Goal: Task Accomplishment & Management: Complete application form

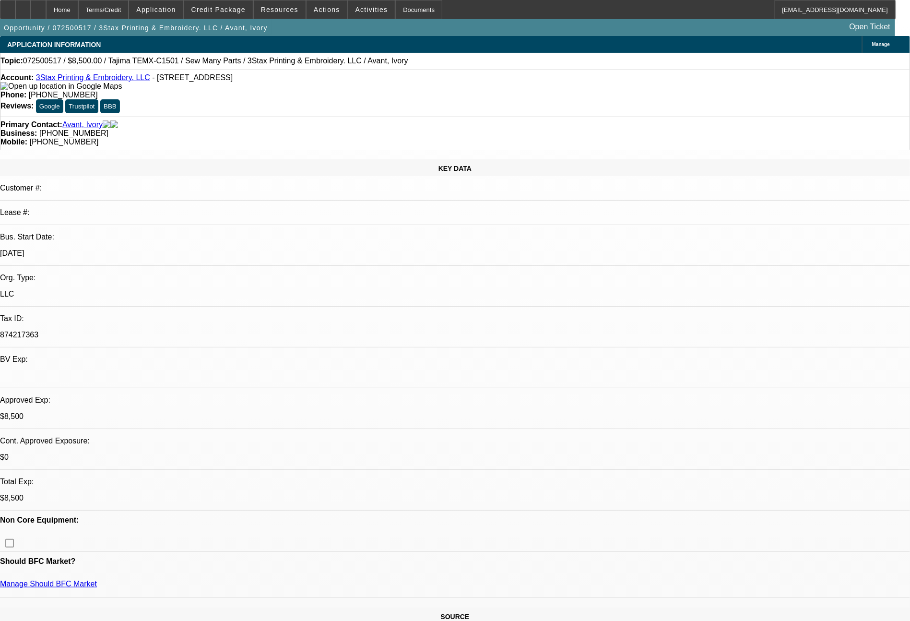
select select "0"
select select "2"
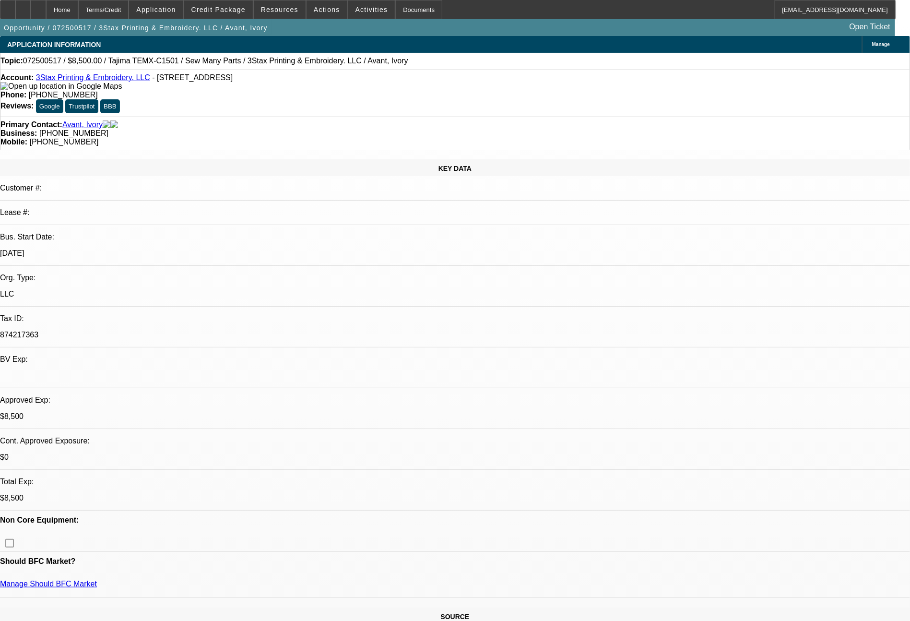
select select "0"
select select "1"
select select "2"
select select "6"
select select "1"
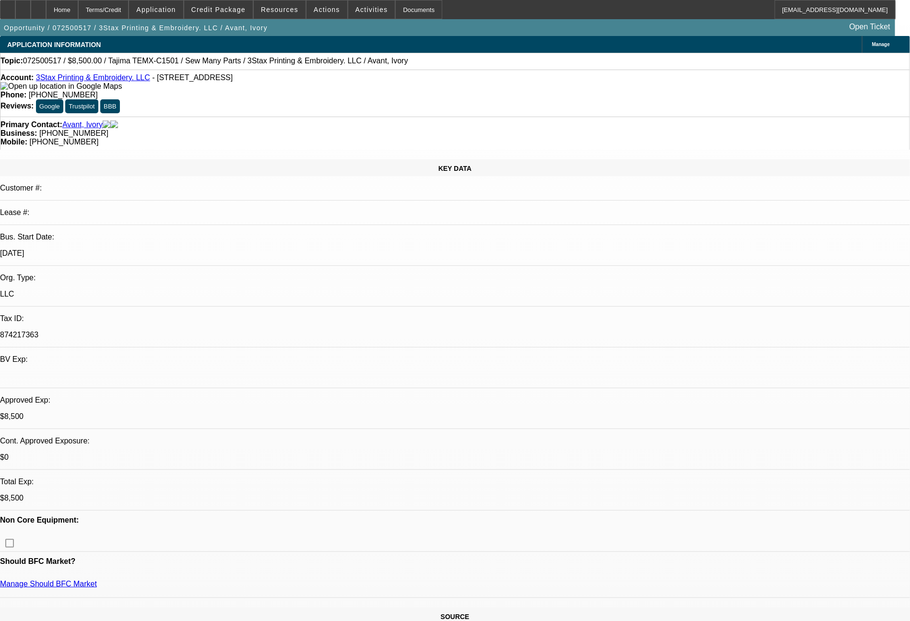
select select "2"
select select "6"
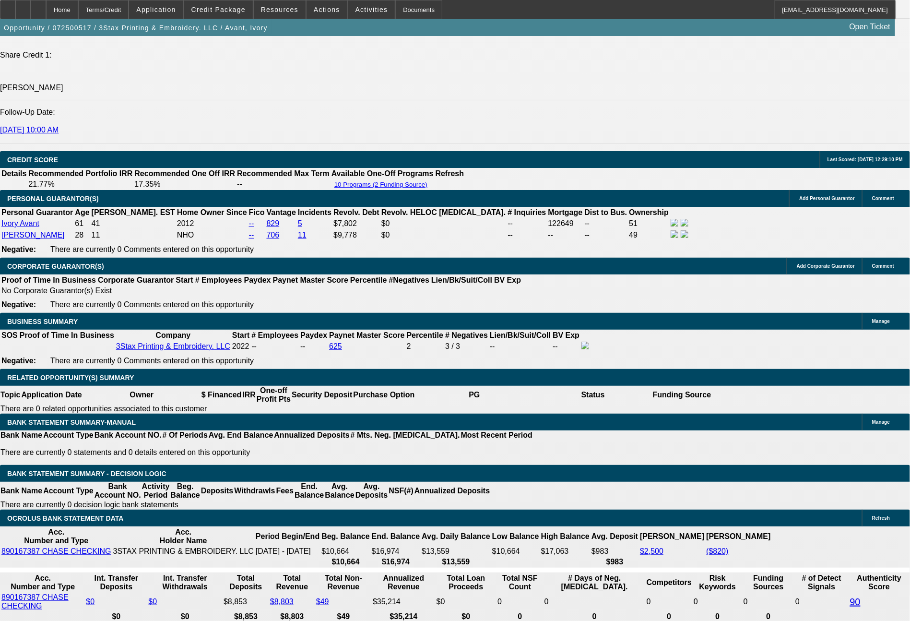
scroll to position [1269, 0]
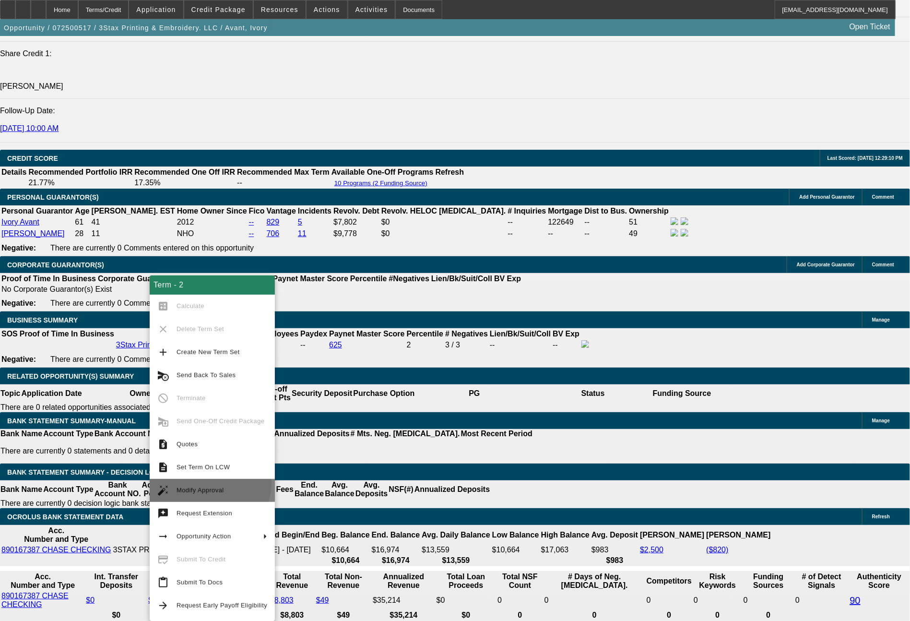
click at [201, 482] on button "auto_fix_high Modify Approval" at bounding box center [212, 490] width 125 height 23
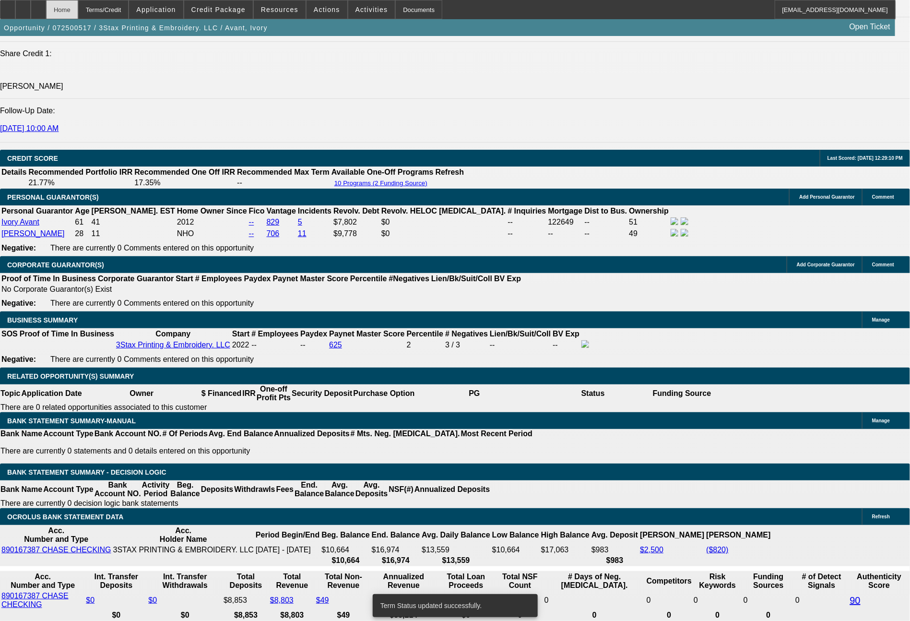
select select "0"
select select "2"
select select "0"
select select "6"
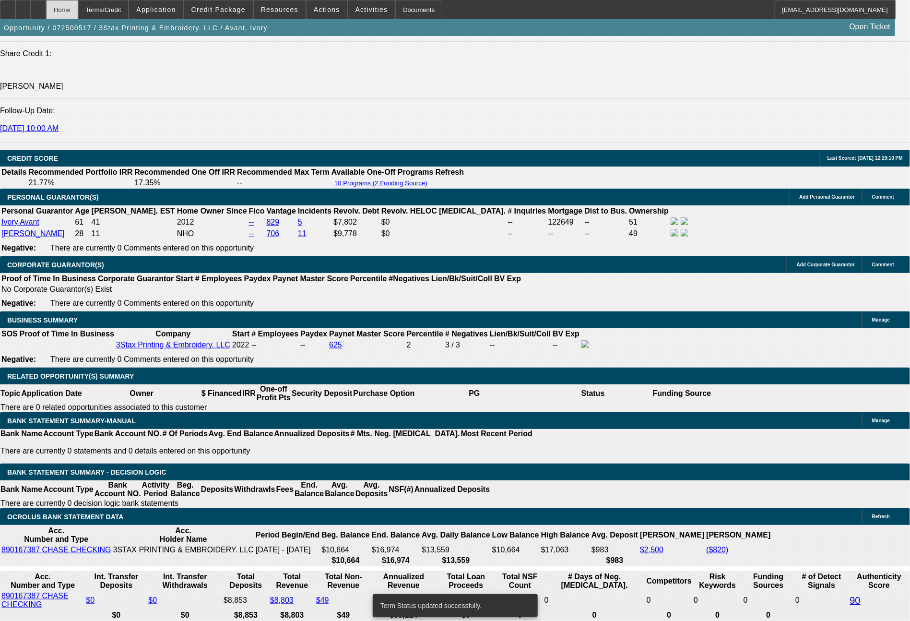
select select "0"
select select "2"
select select "0"
select select "6"
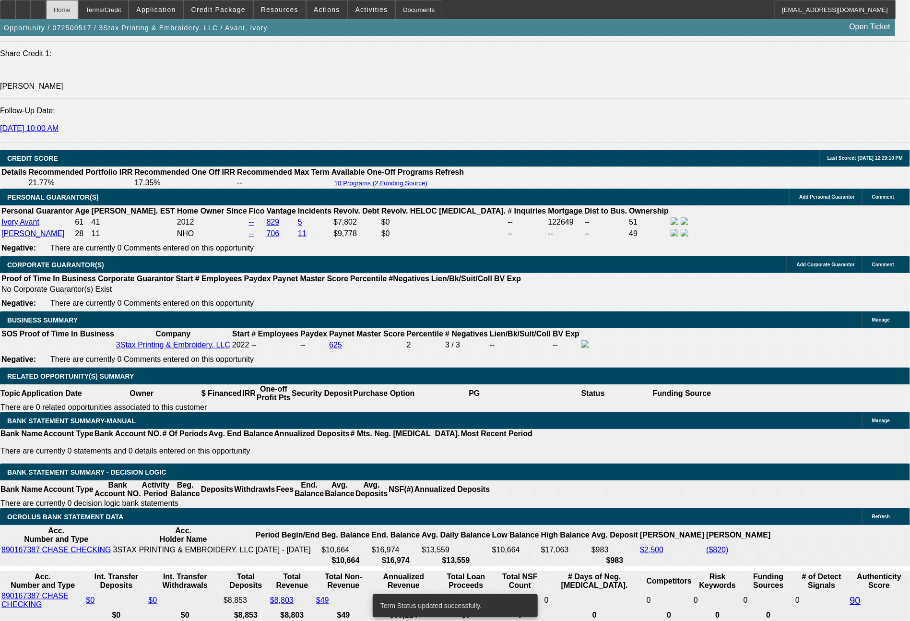
select select "0"
select select "2"
select select "0"
select select "6"
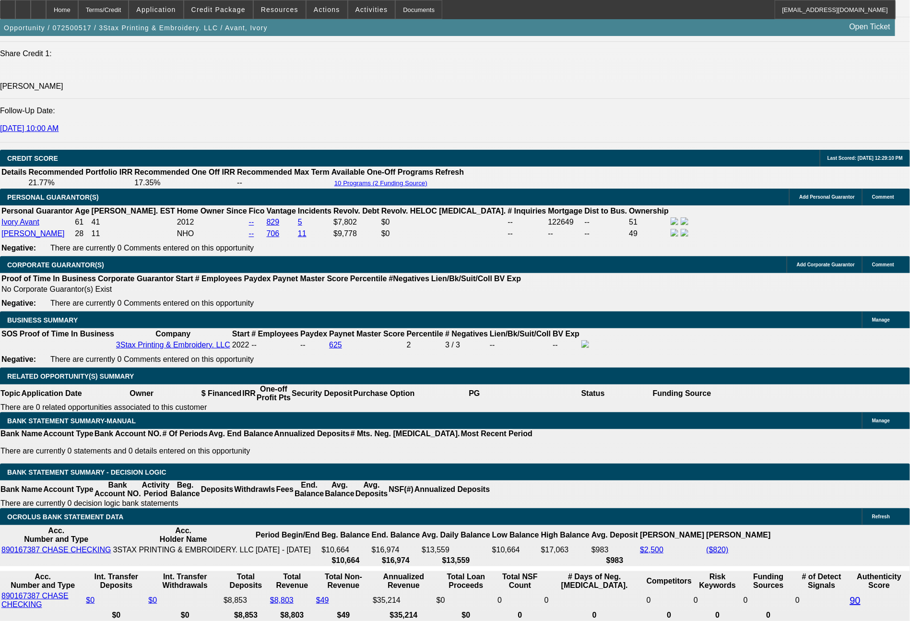
drag, startPoint x: 138, startPoint y: 417, endPoint x: 188, endPoint y: 422, distance: 49.7
type input "311"
type input "UNKNOWN"
type input "18.9"
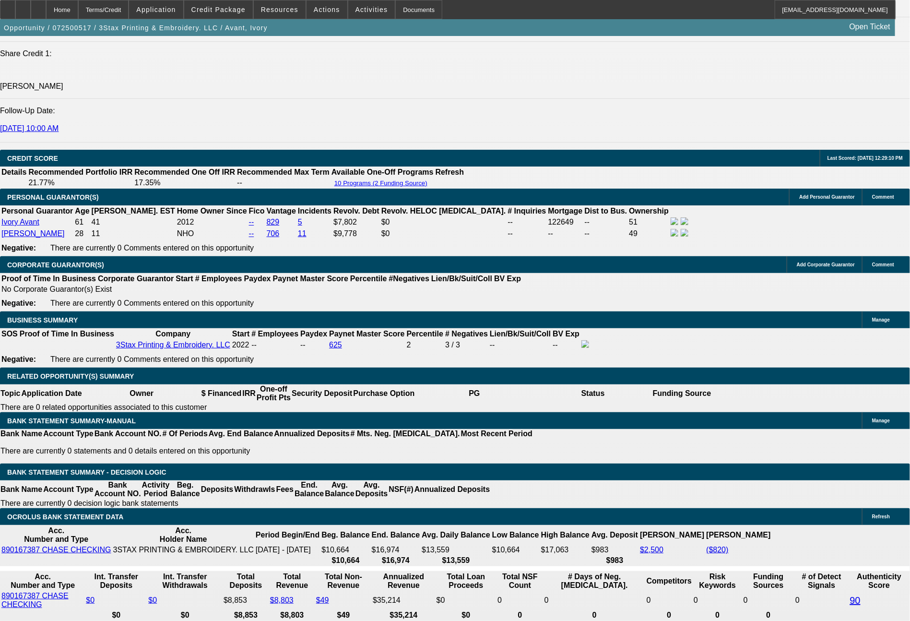
type input "$311.16"
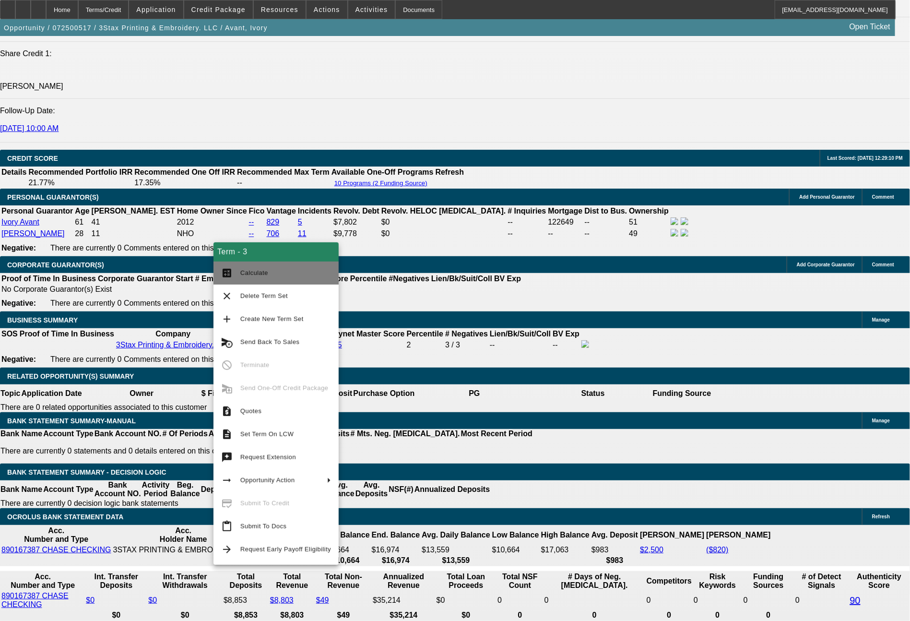
click at [271, 275] on span "Calculate" at bounding box center [285, 273] width 91 height 12
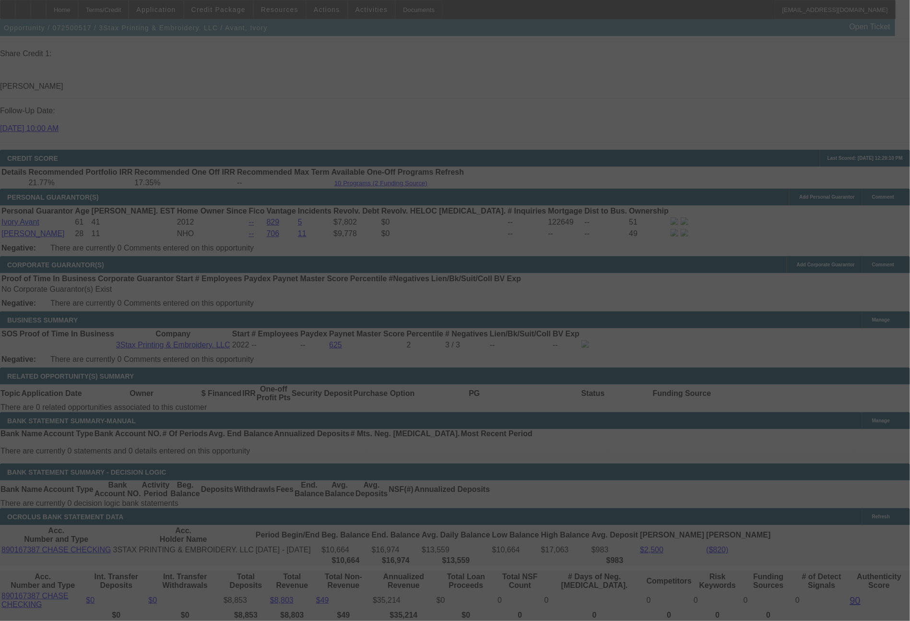
select select "0"
select select "2"
select select "0"
select select "6"
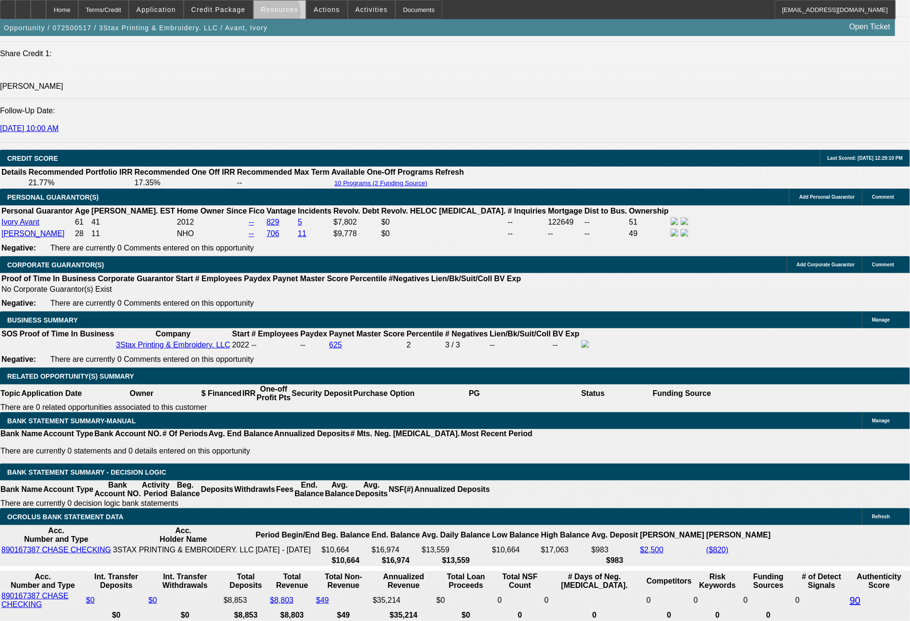
click at [283, 15] on span at bounding box center [280, 9] width 52 height 23
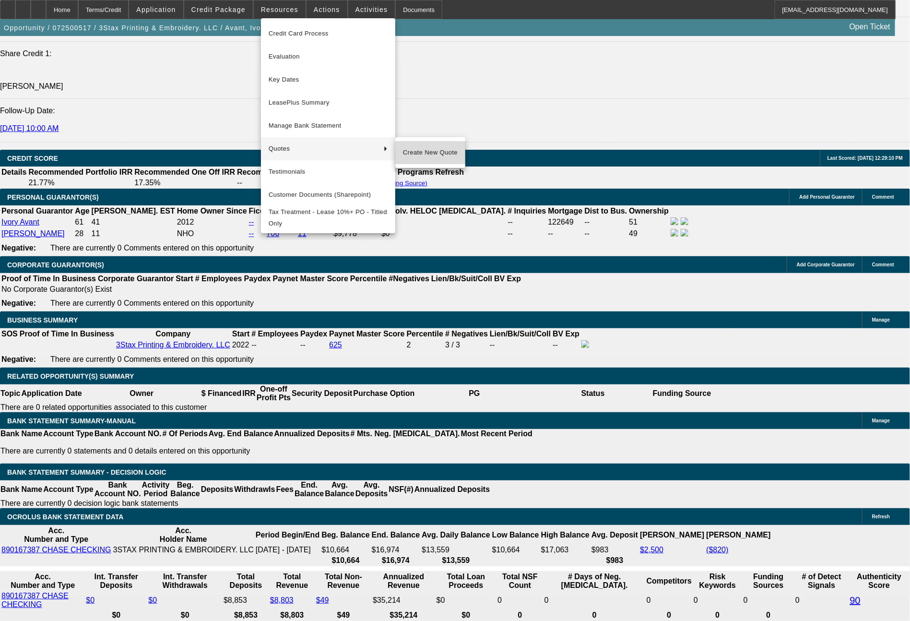
click at [432, 156] on span "Create New Quote" at bounding box center [430, 153] width 55 height 12
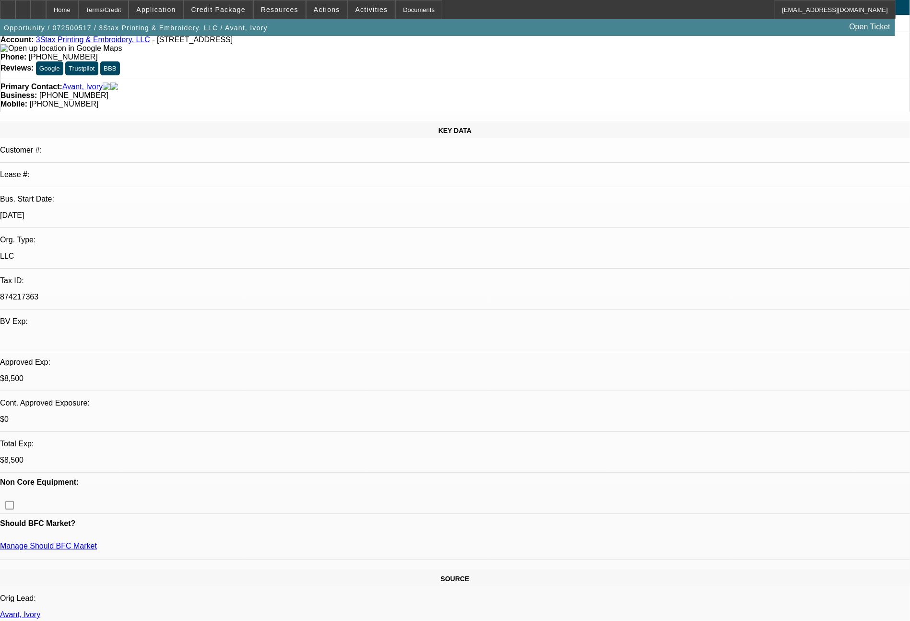
scroll to position [0, 0]
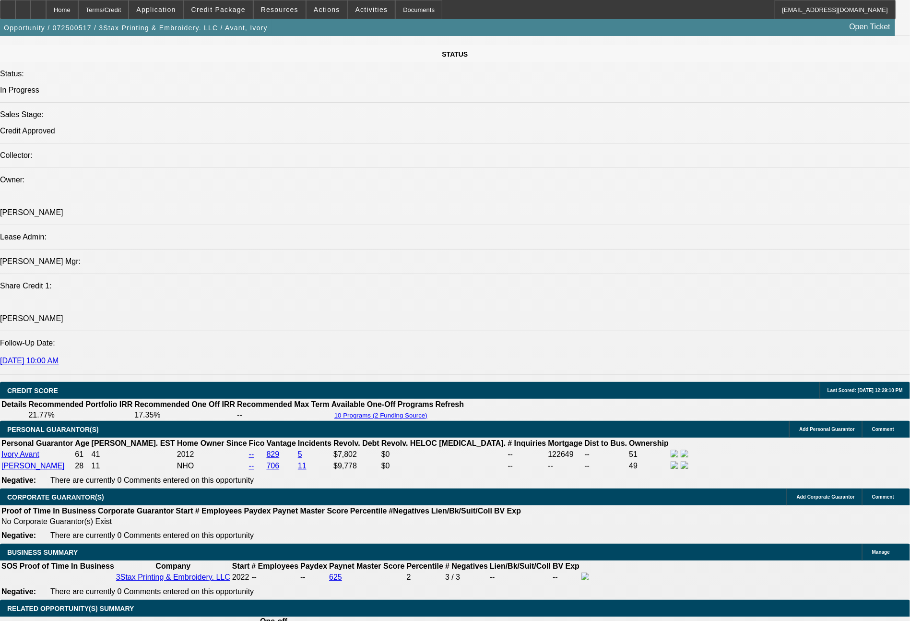
scroll to position [1065, 0]
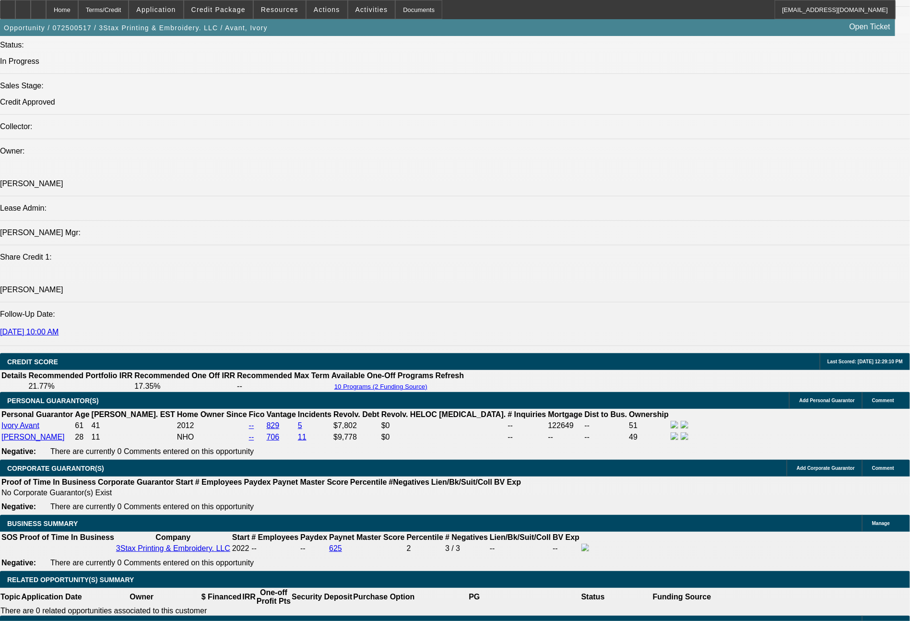
click at [285, 9] on span "Resources" at bounding box center [279, 10] width 37 height 8
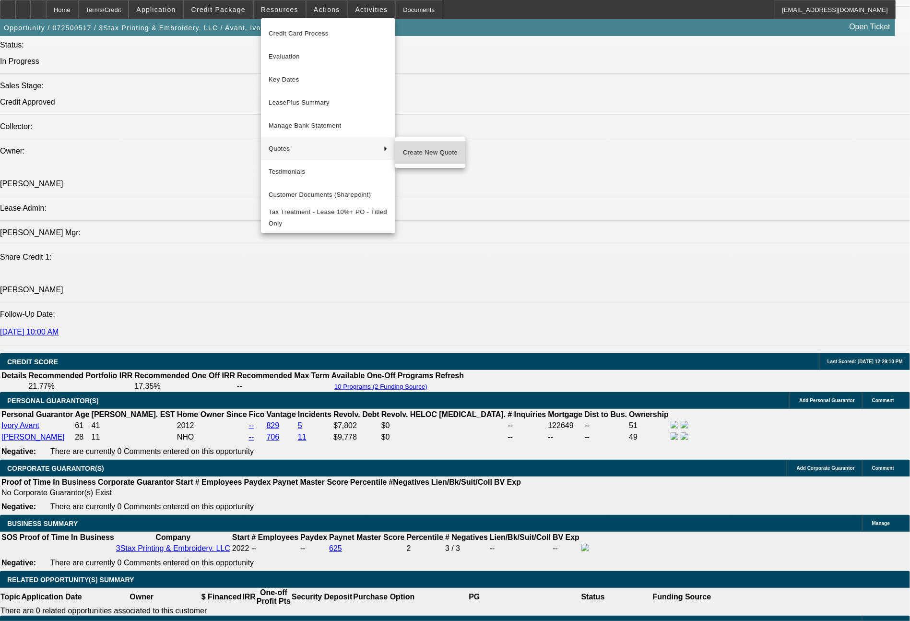
click at [406, 150] on span "Create New Quote" at bounding box center [430, 153] width 55 height 12
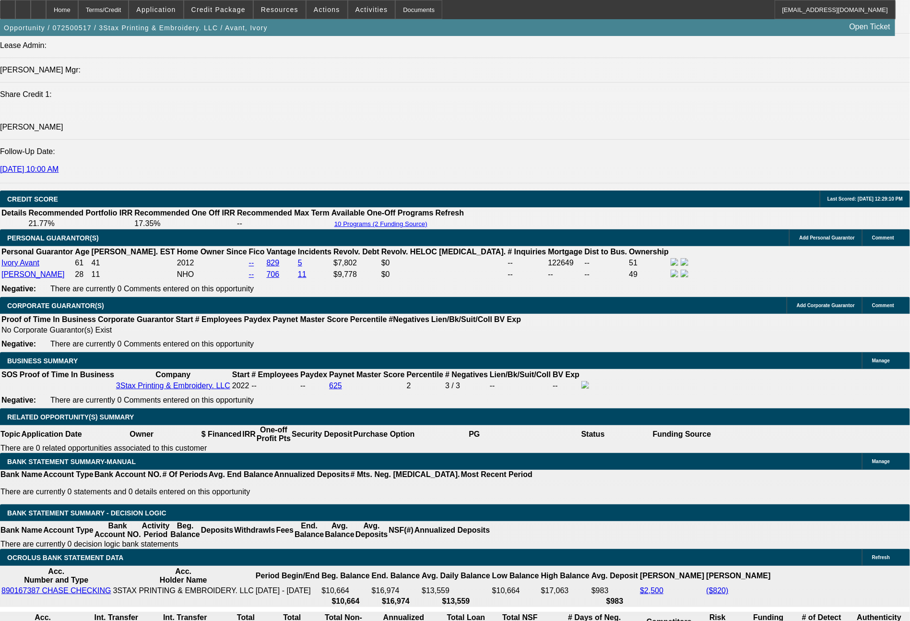
scroll to position [1247, 0]
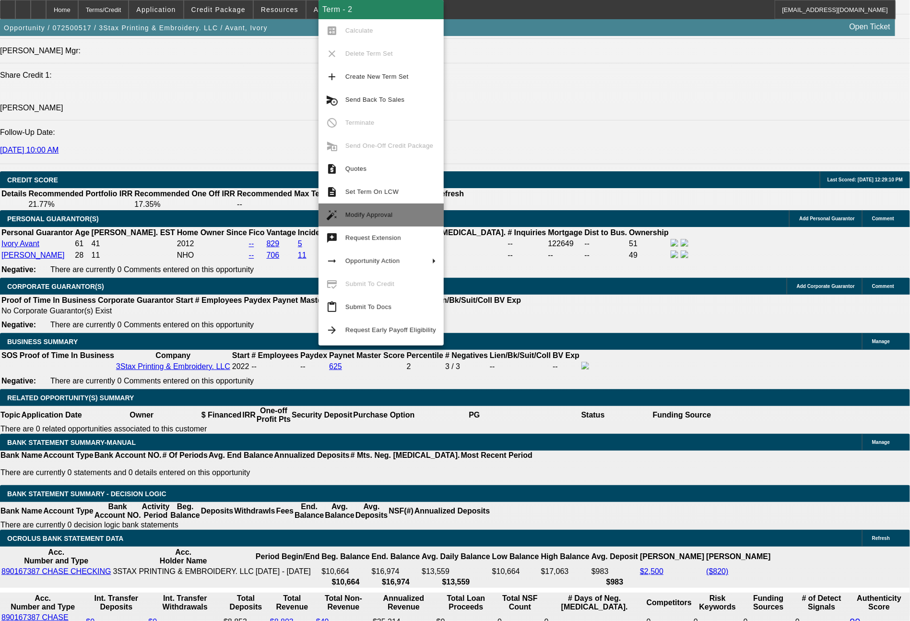
click at [370, 217] on span "Modify Approval" at bounding box center [370, 214] width 48 height 7
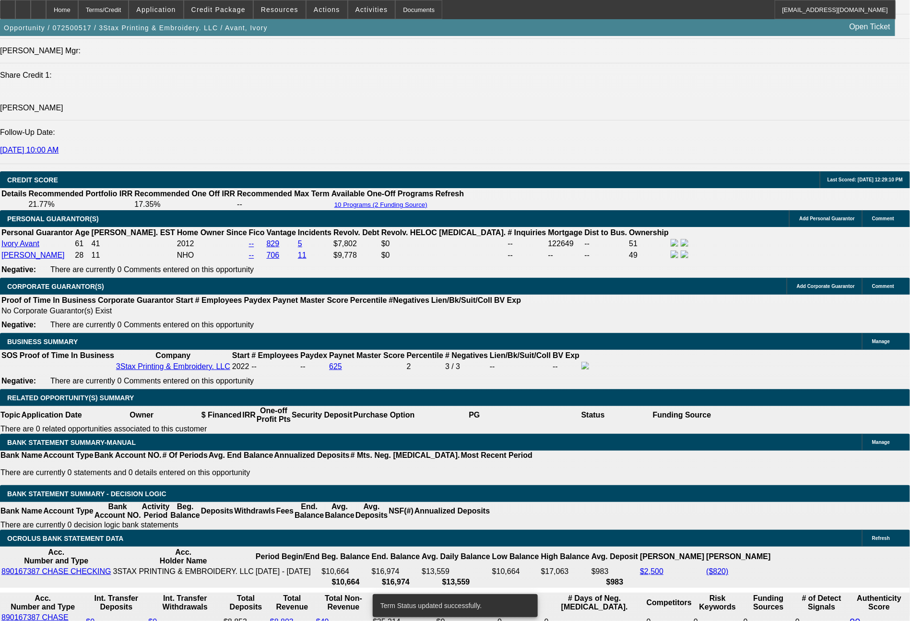
select select "0"
select select "2"
select select "0"
select select "6"
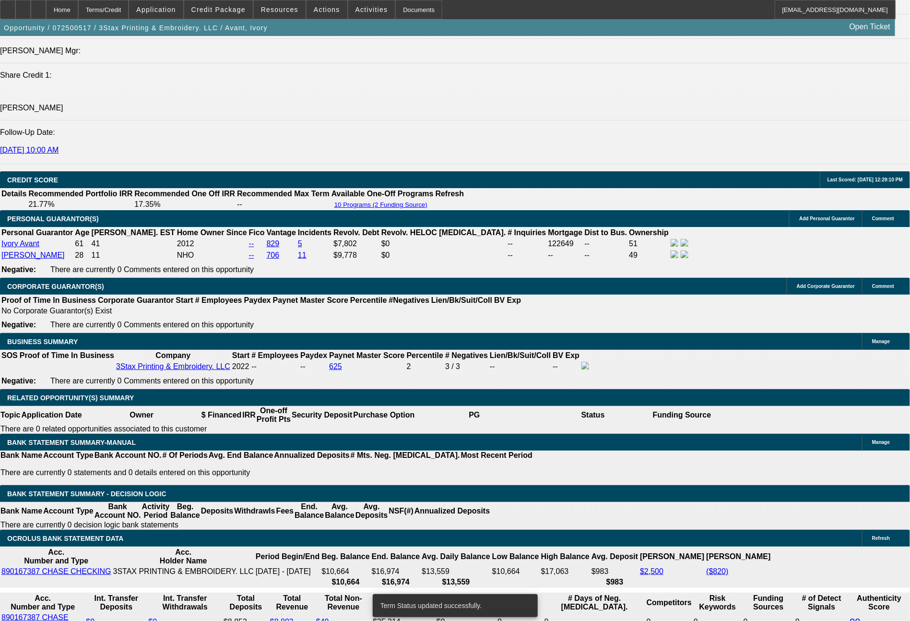
select select "0"
select select "2"
select select "0"
select select "6"
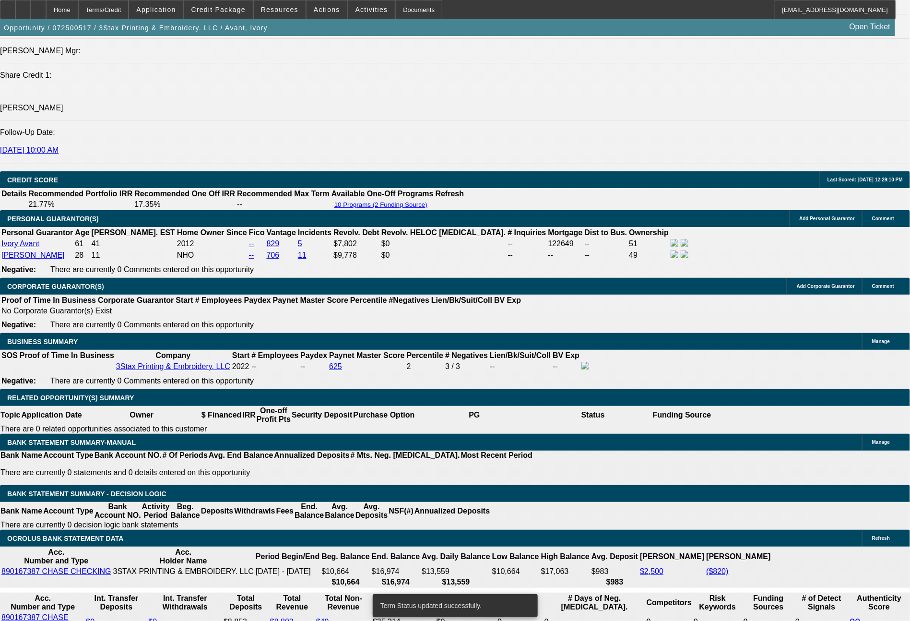
select select "0"
select select "2"
select select "0"
select select "6"
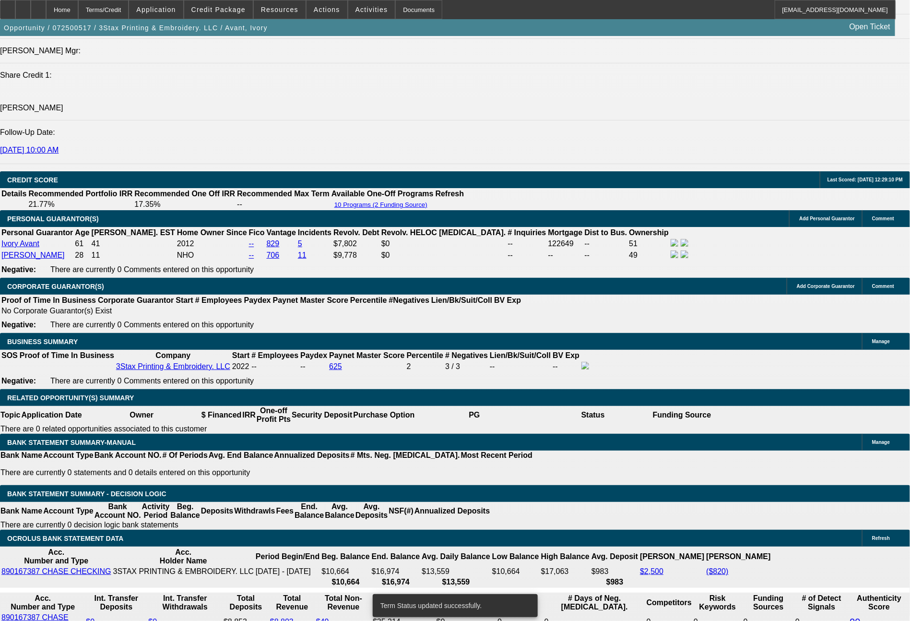
select select "0"
select select "2"
select select "0"
select select "6"
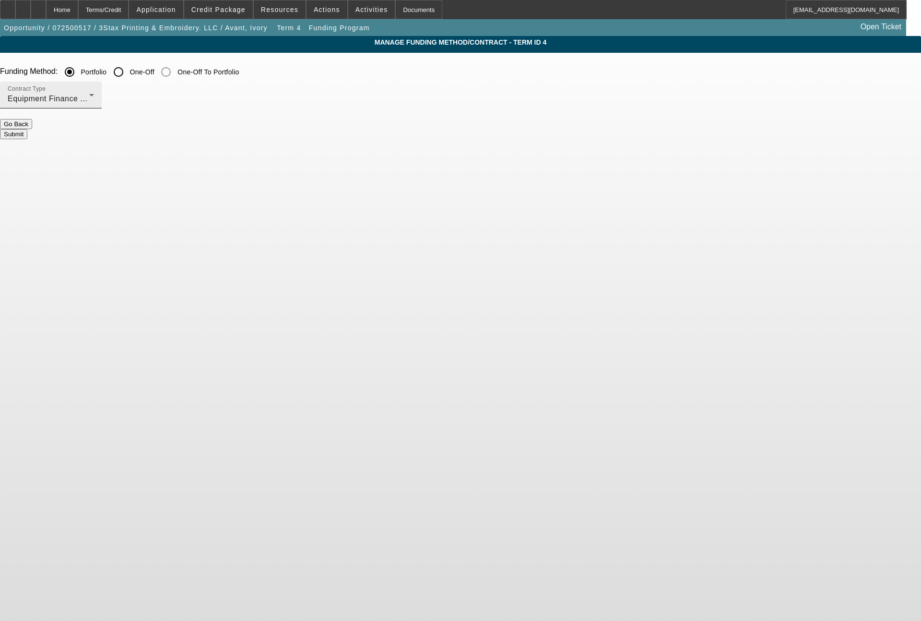
click at [119, 102] on span "Equipment Finance Agreement" at bounding box center [64, 99] width 112 height 8
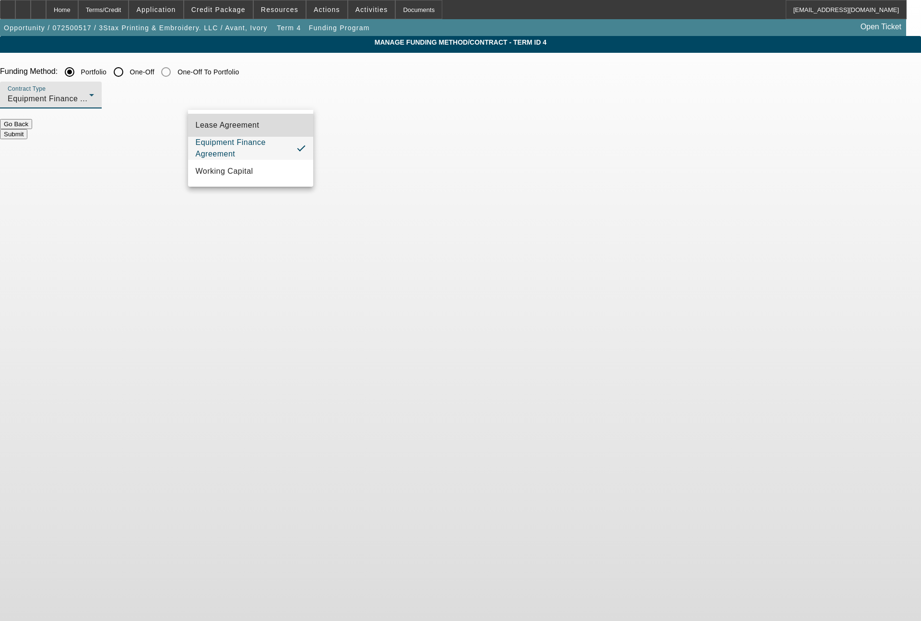
click at [255, 125] on span "Lease Agreement" at bounding box center [228, 125] width 64 height 12
click at [27, 132] on button "Submit" at bounding box center [13, 134] width 27 height 10
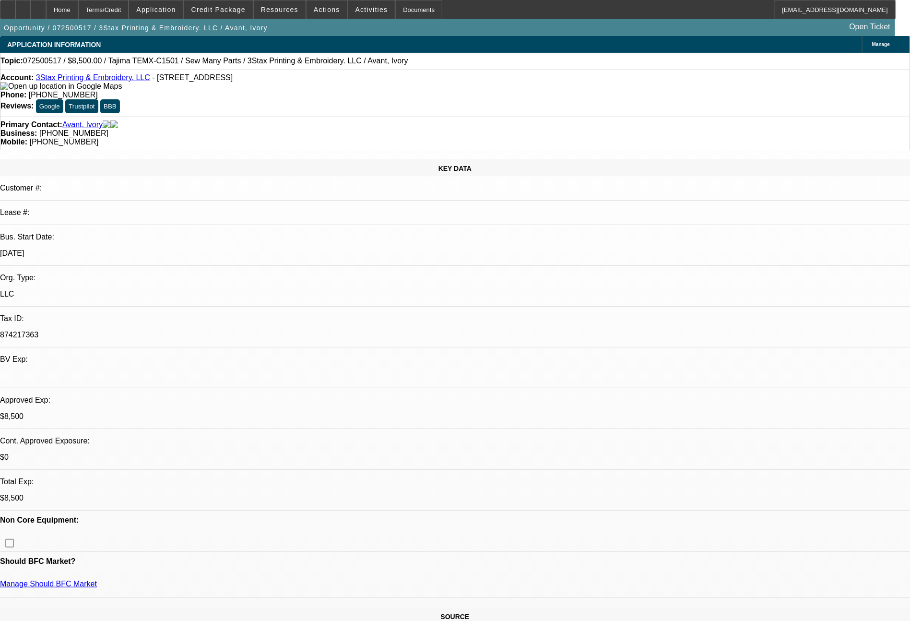
select select "0"
select select "2"
select select "0"
select select "6"
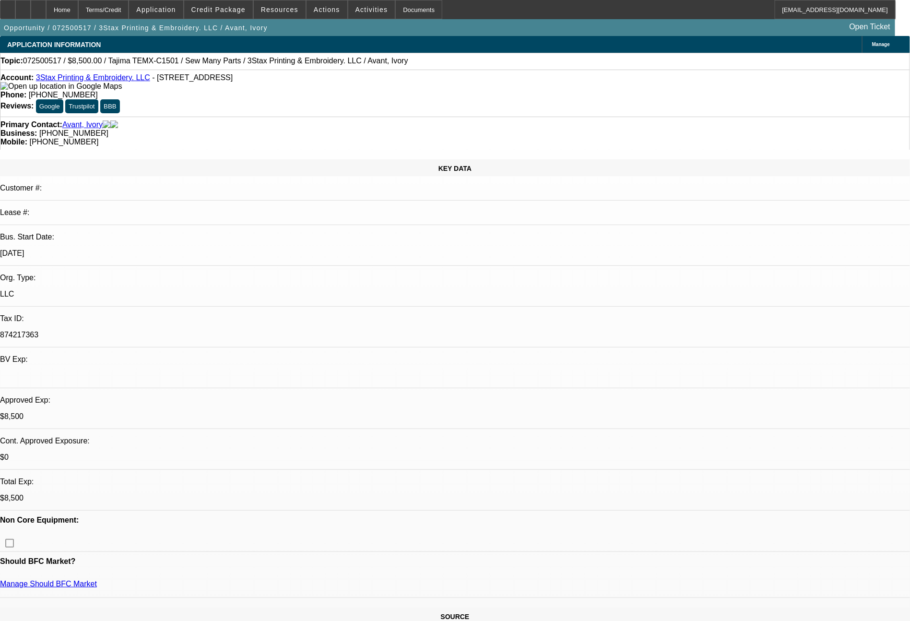
select select "0"
select select "2"
select select "0"
select select "6"
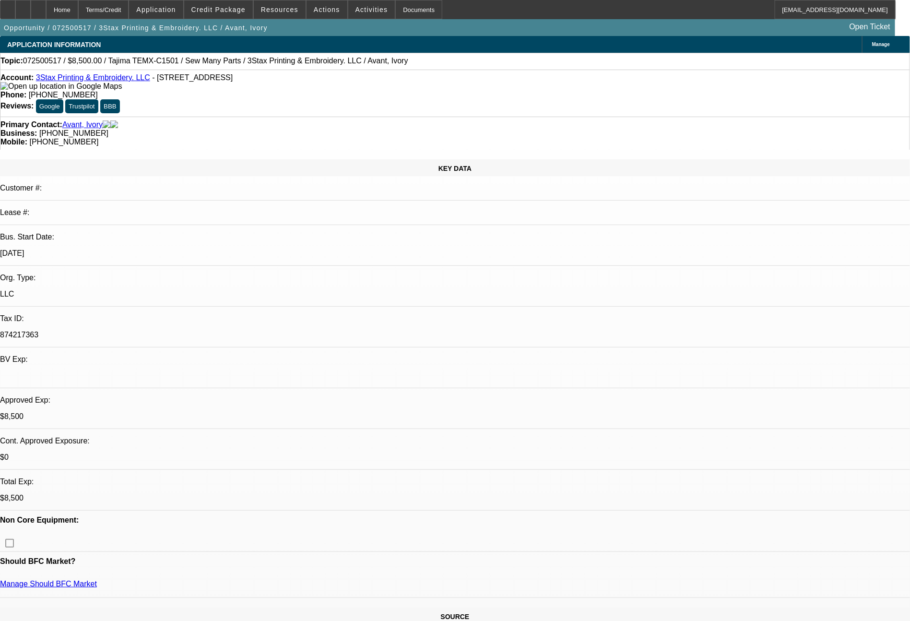
select select "0"
select select "2"
select select "0"
select select "6"
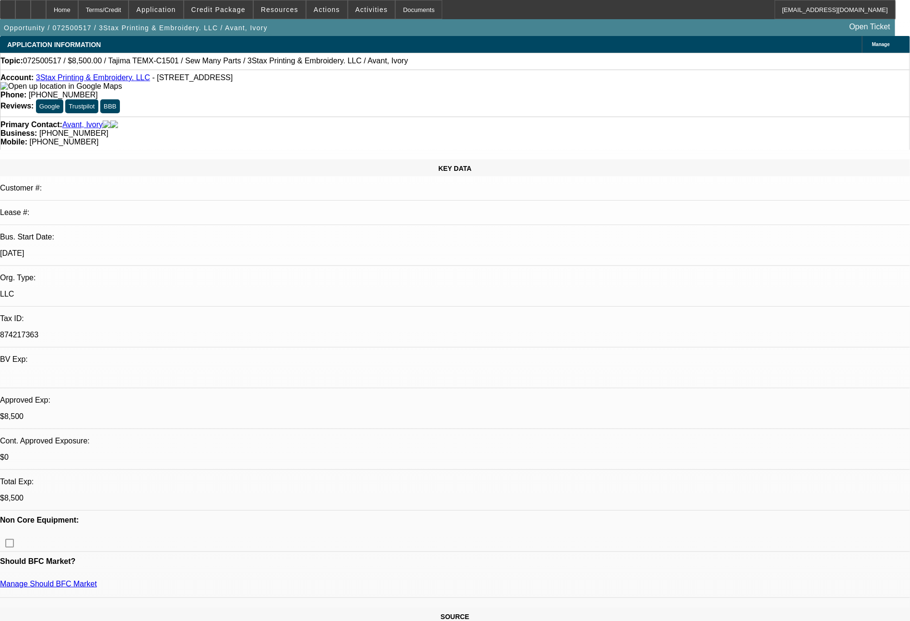
select select "0"
select select "2"
select select "0"
select select "6"
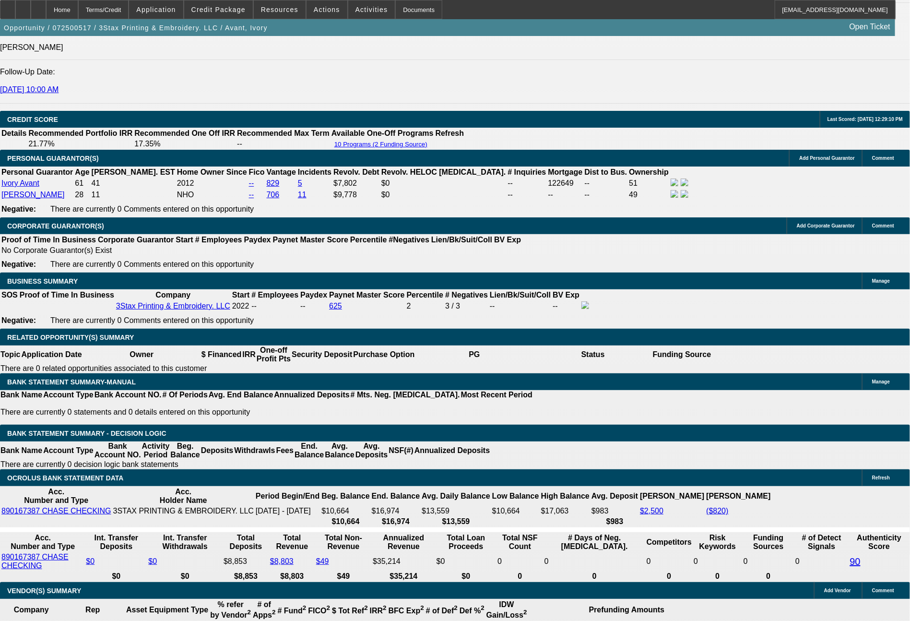
scroll to position [1337, 0]
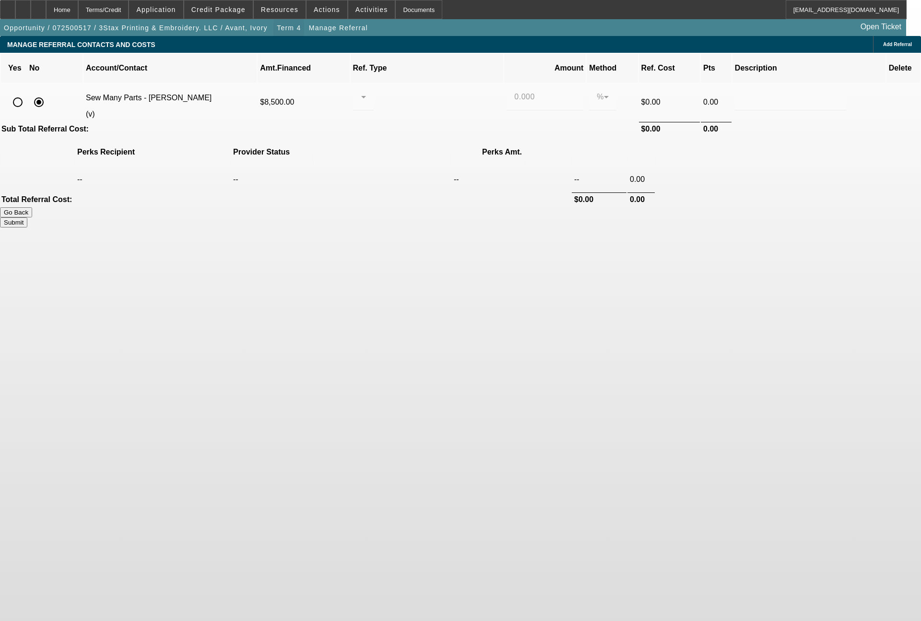
click at [277, 29] on span "Term 4" at bounding box center [289, 28] width 24 height 8
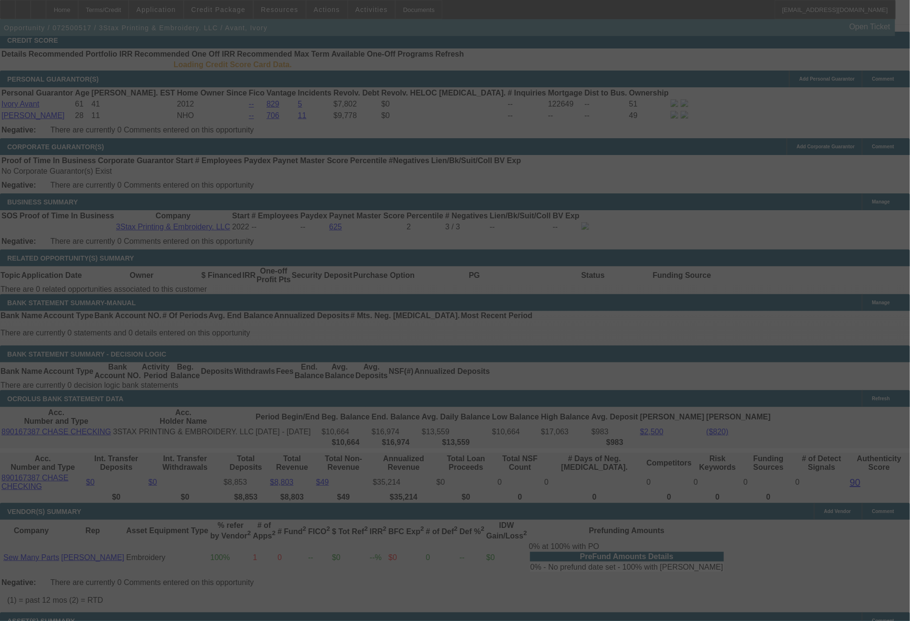
scroll to position [1383, 0]
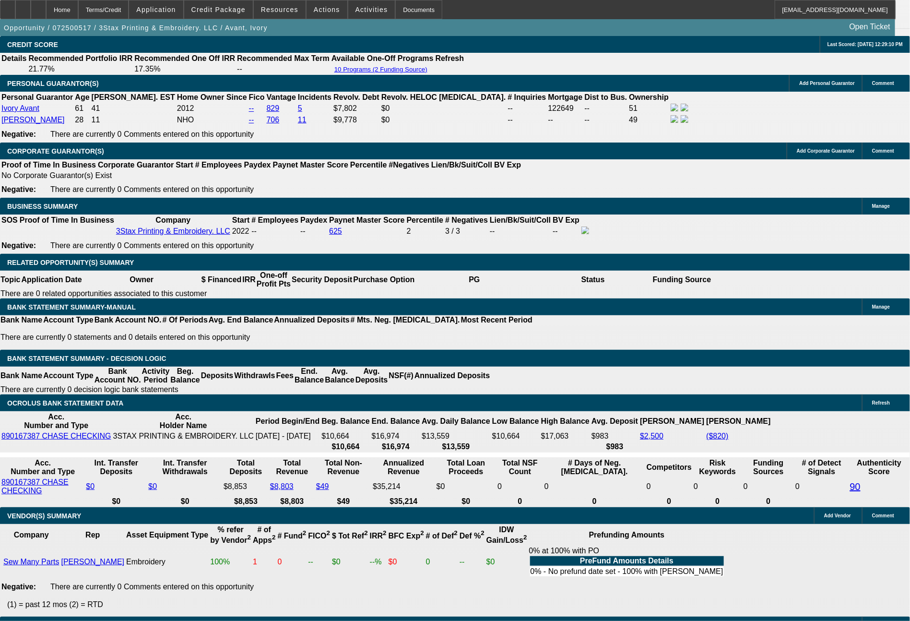
select select "0"
select select "2"
select select "0"
select select "6"
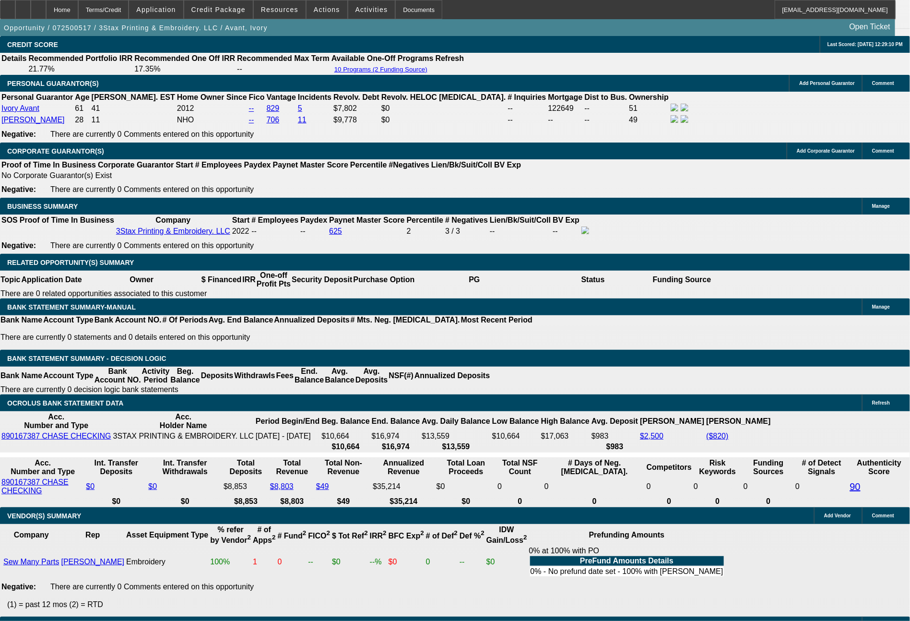
select select "0"
select select "2"
select select "0"
select select "6"
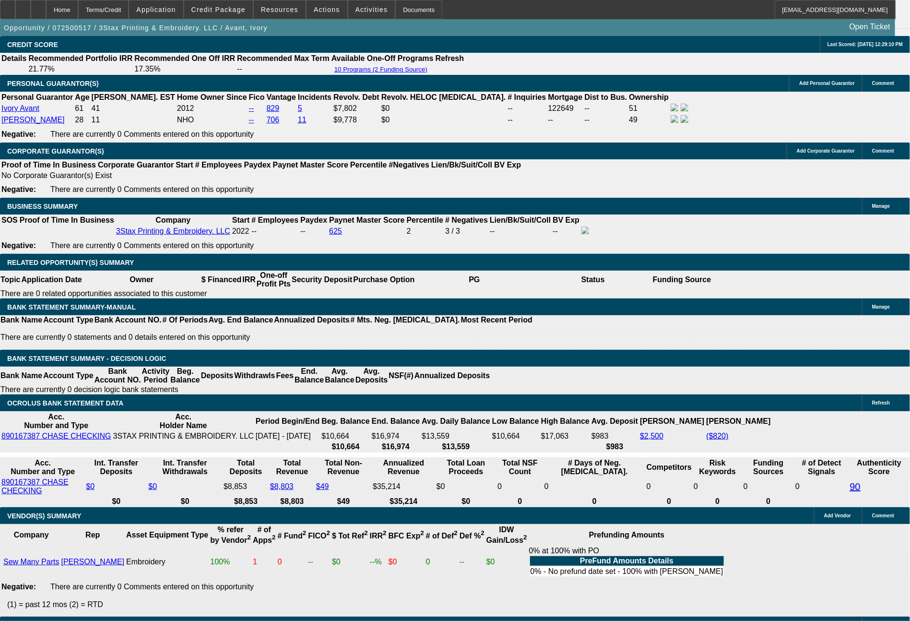
select select "0"
select select "2"
select select "0"
select select "6"
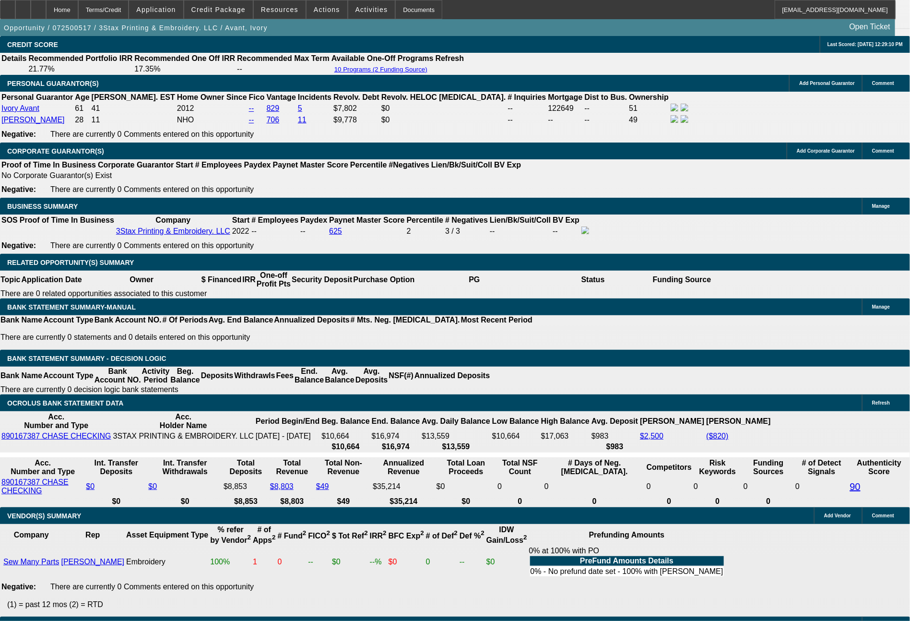
select select "0"
select select "2"
select select "0"
select select "6"
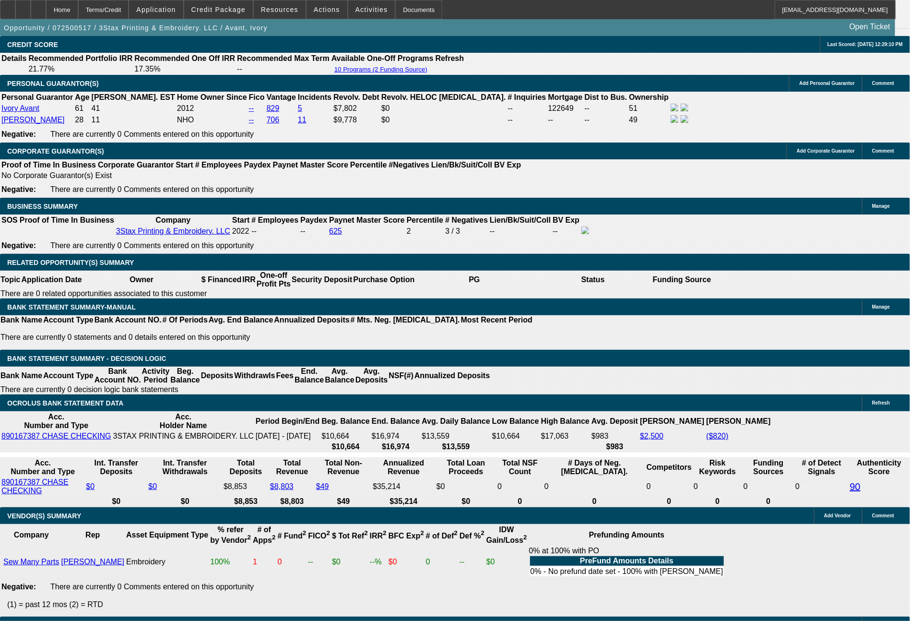
select select "0.1"
type input "$850.00"
type input "UNKNOWN"
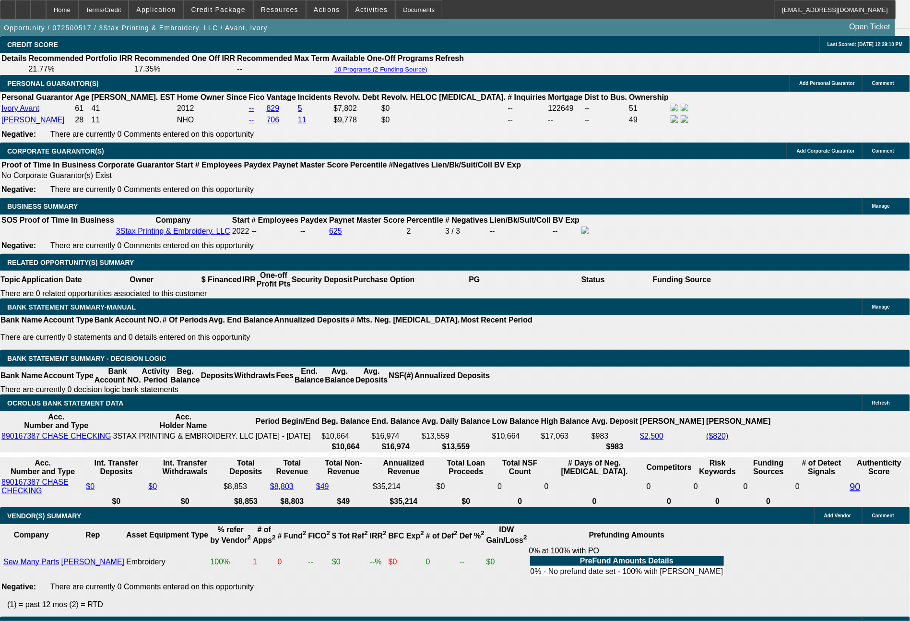
select select "4"
drag, startPoint x: 145, startPoint y: 307, endPoint x: 182, endPoint y: 317, distance: 37.7
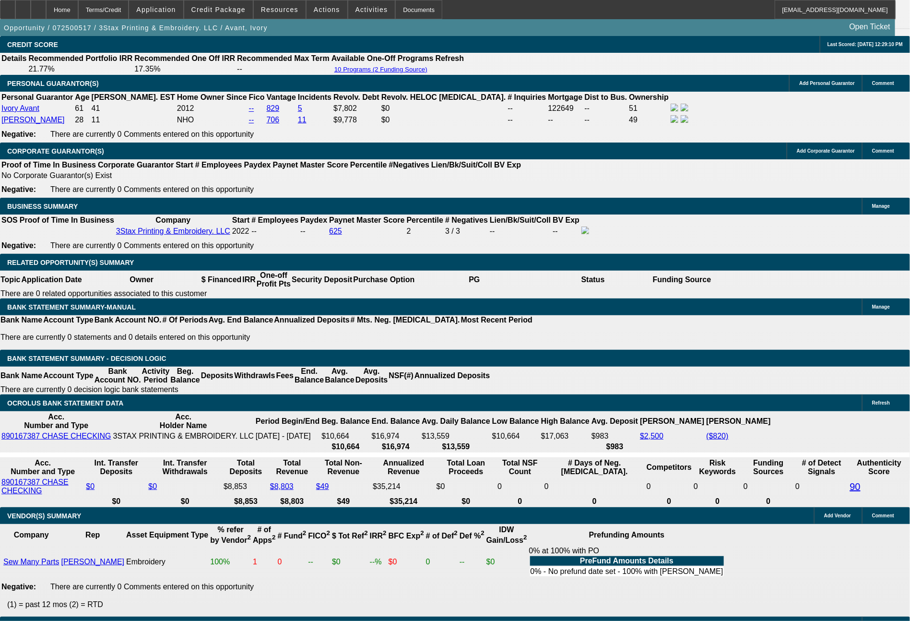
type input "28"
type input "284"
type input "12.4"
type input "$284.00"
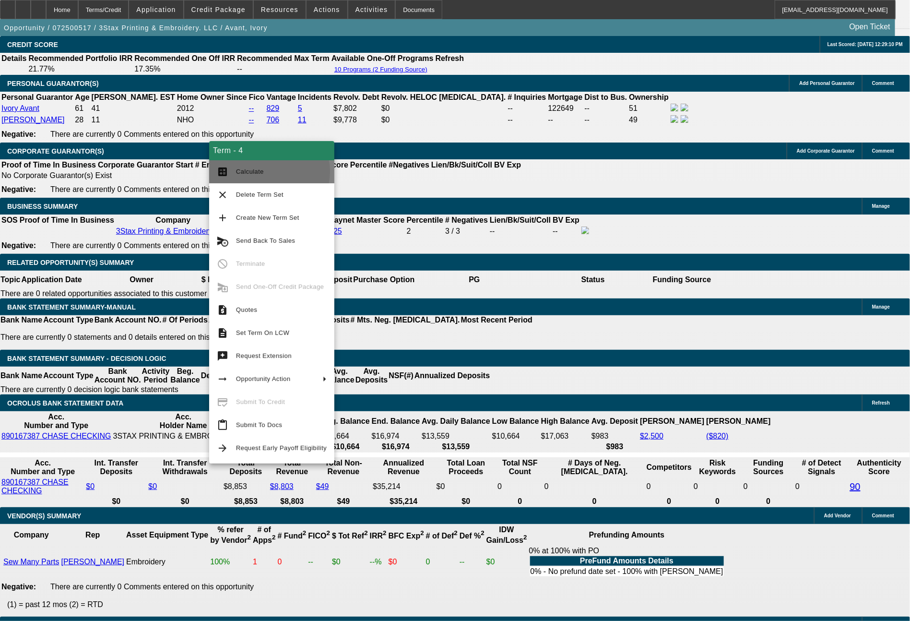
click at [269, 172] on span "Calculate" at bounding box center [281, 172] width 91 height 12
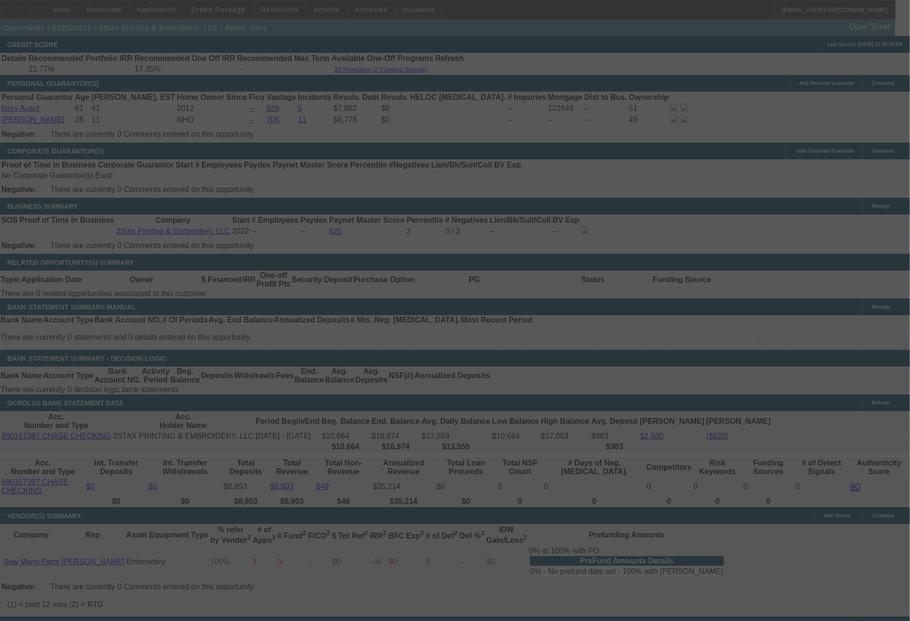
select select "0"
select select "2"
select select "0.1"
select select "4"
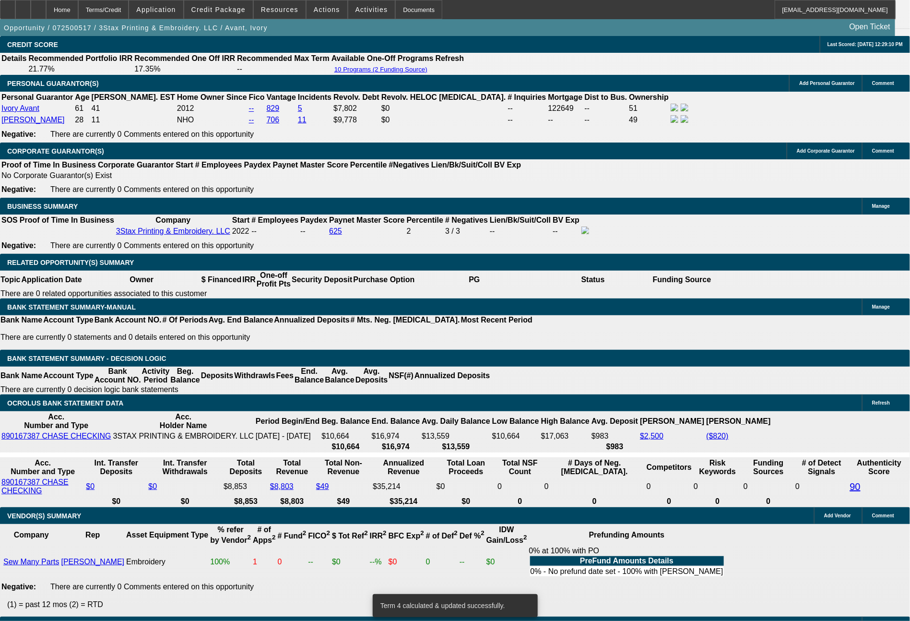
drag, startPoint x: 147, startPoint y: 308, endPoint x: 182, endPoint y: 307, distance: 34.6
type input "2"
type input "UNKNOWN"
type input "291"
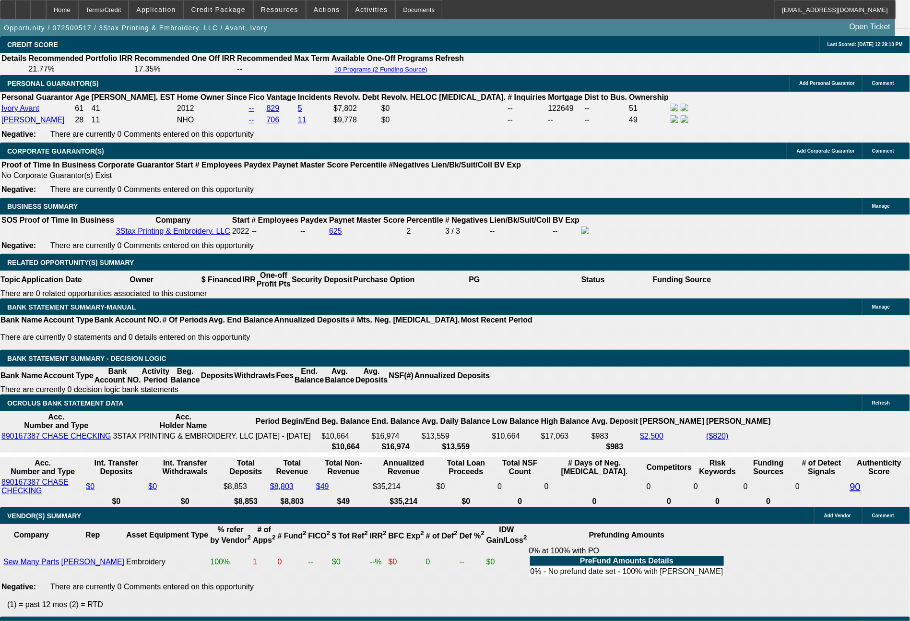
type input "14.1"
type input "$291.00"
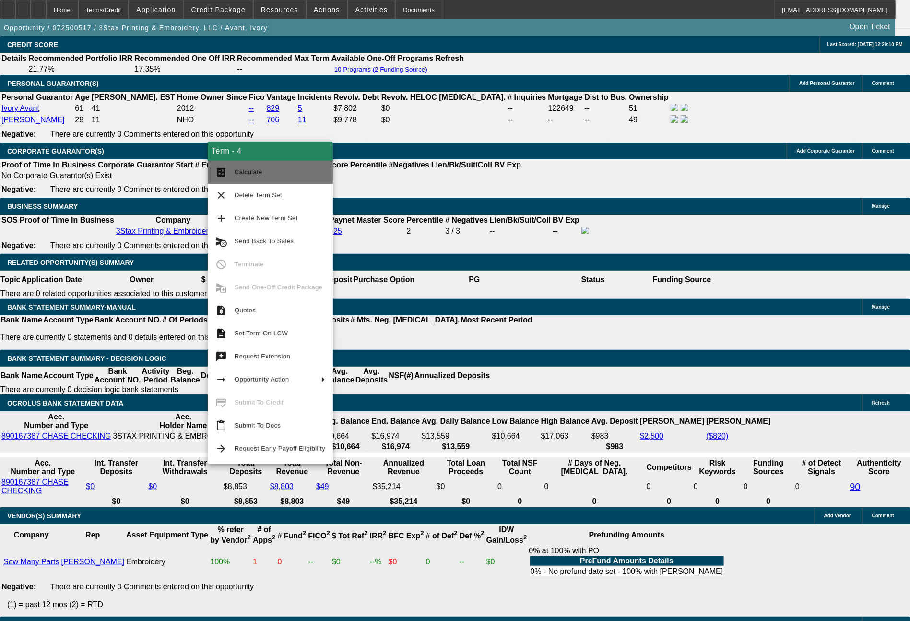
click at [270, 175] on span "Calculate" at bounding box center [280, 173] width 91 height 12
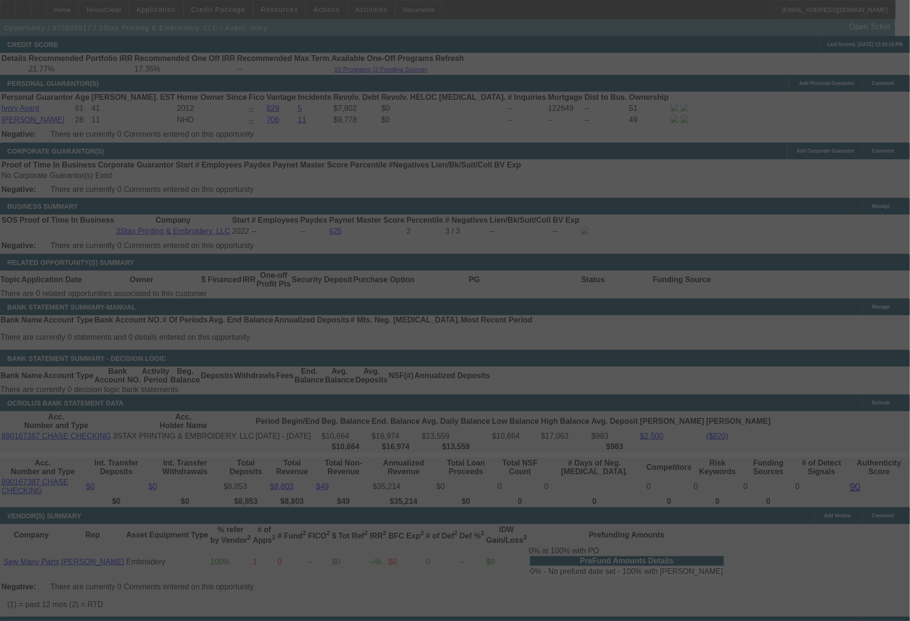
select select "0"
select select "2"
select select "0.1"
select select "4"
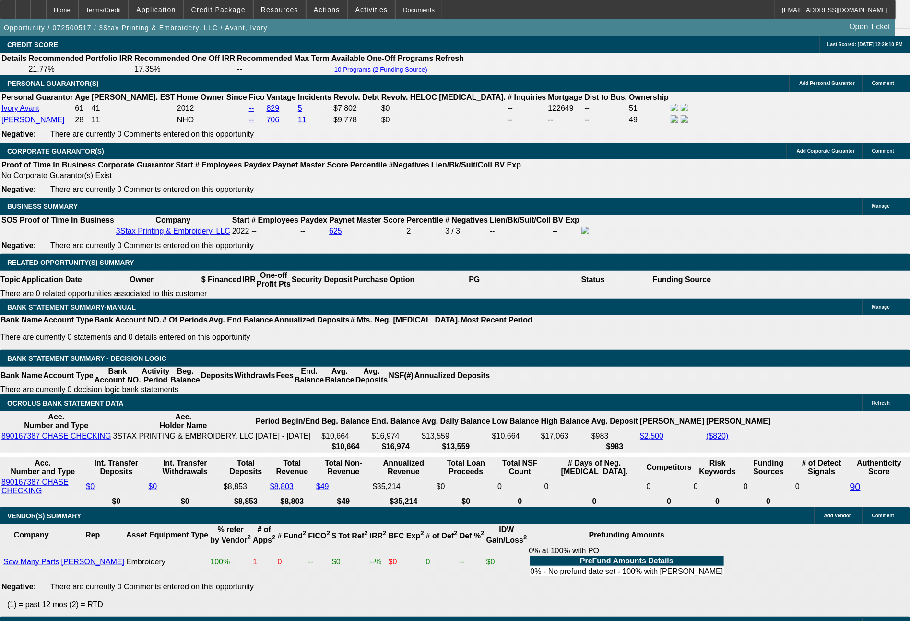
drag, startPoint x: 144, startPoint y: 307, endPoint x: 201, endPoint y: 317, distance: 57.4
type input "29"
type input "UNKNOWN"
type input "293"
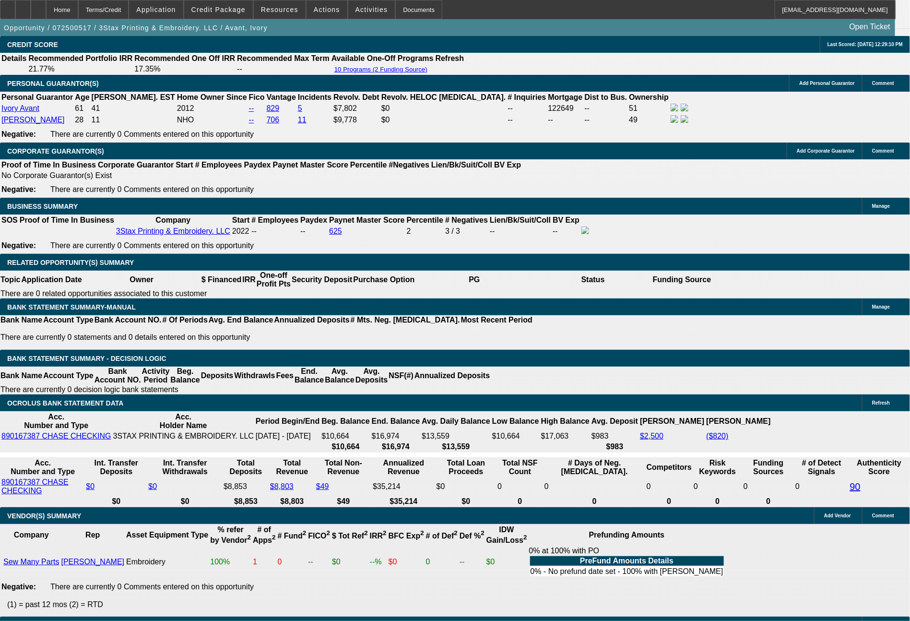
type input "14.6"
type input "293.4"
type input "14.7"
type input "$293.41"
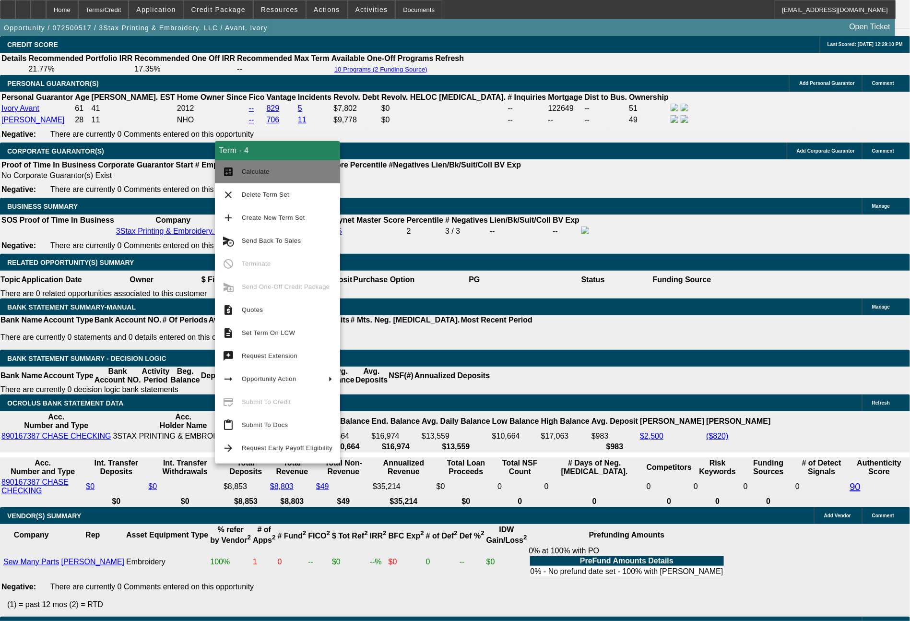
click at [250, 177] on span "Calculate" at bounding box center [287, 172] width 91 height 12
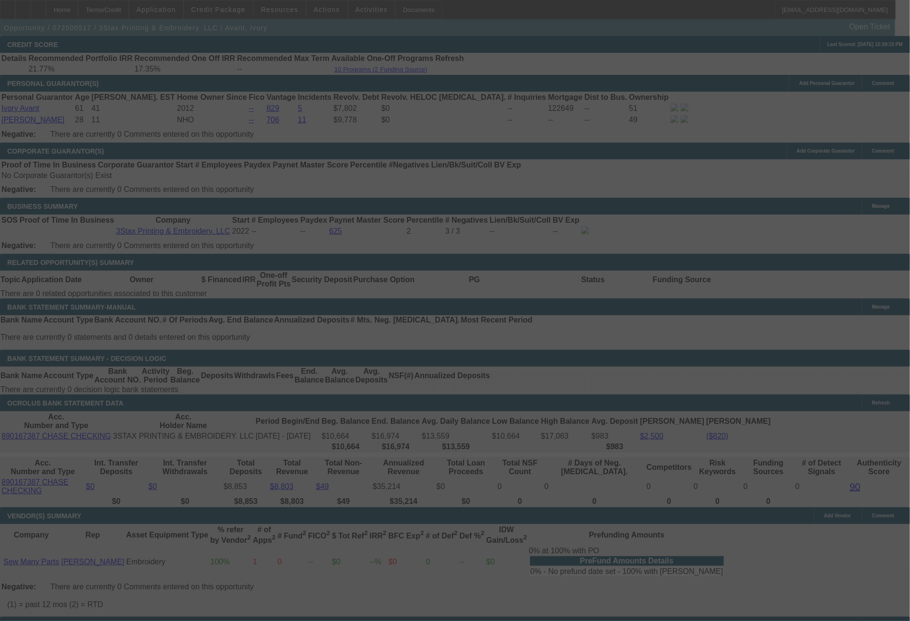
select select "0"
select select "2"
select select "0.1"
select select "4"
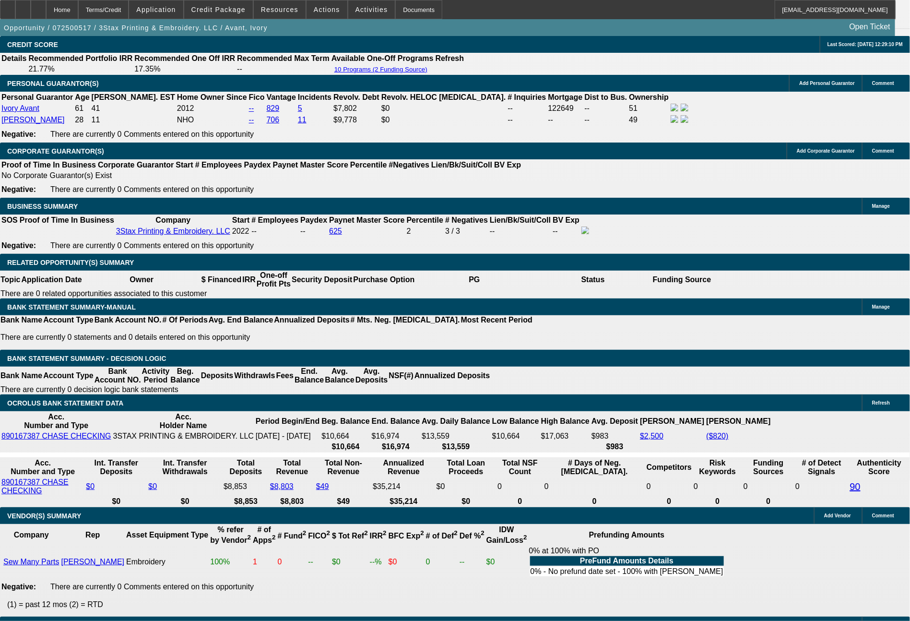
drag, startPoint x: 150, startPoint y: 311, endPoint x: 213, endPoint y: 309, distance: 63.4
type input "2"
type input "UNKNOWN"
type input "29"
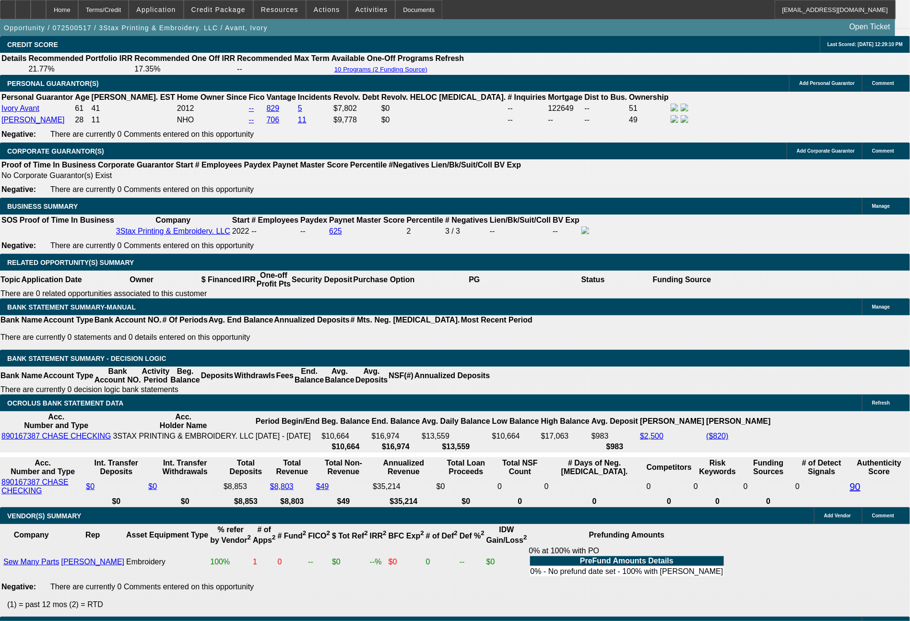
type input "294"
type input "14.8"
type input "294.41"
type input "14.9"
type input "$294.41"
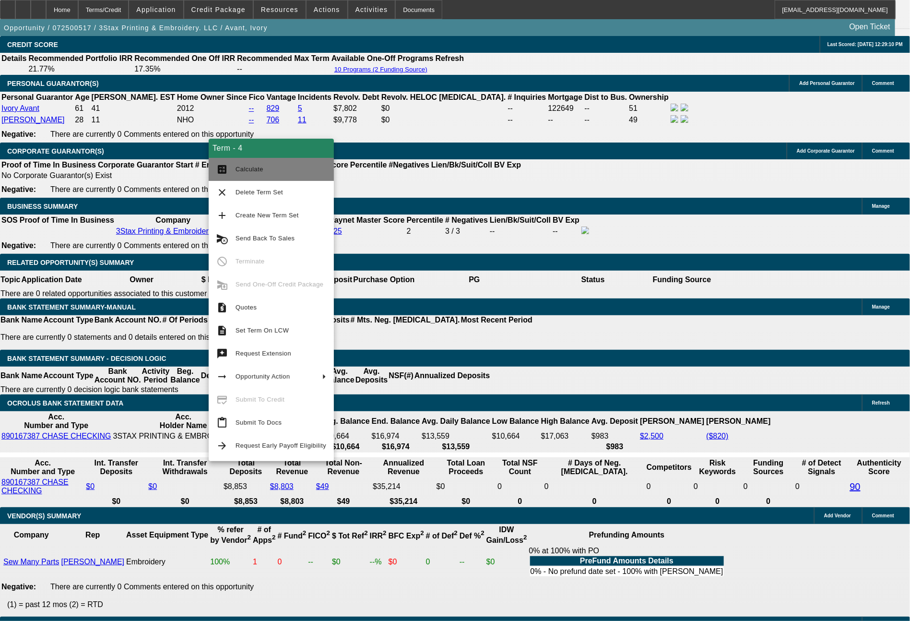
click at [232, 173] on button "calculate Calculate" at bounding box center [271, 169] width 125 height 23
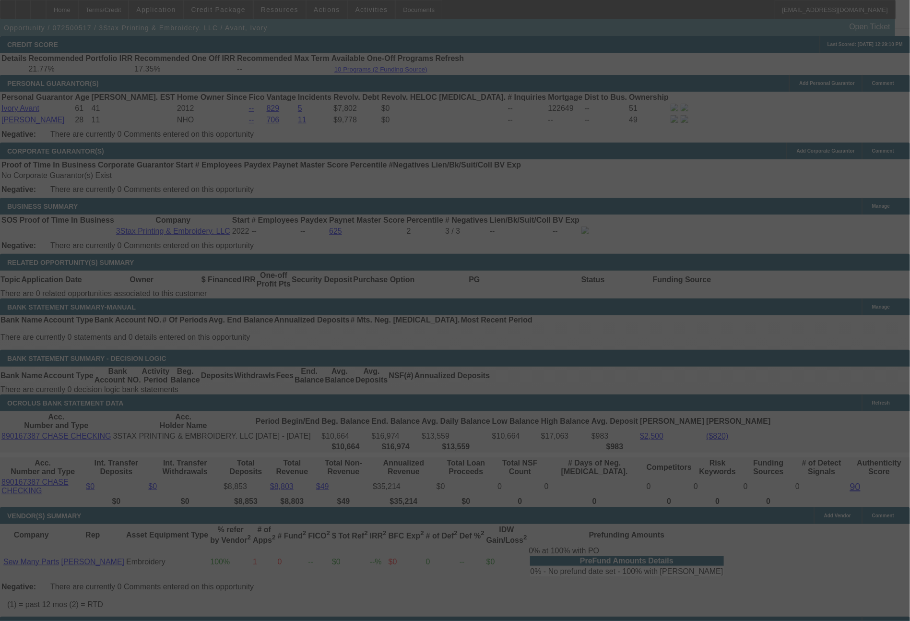
select select "0"
select select "2"
select select "0.1"
select select "4"
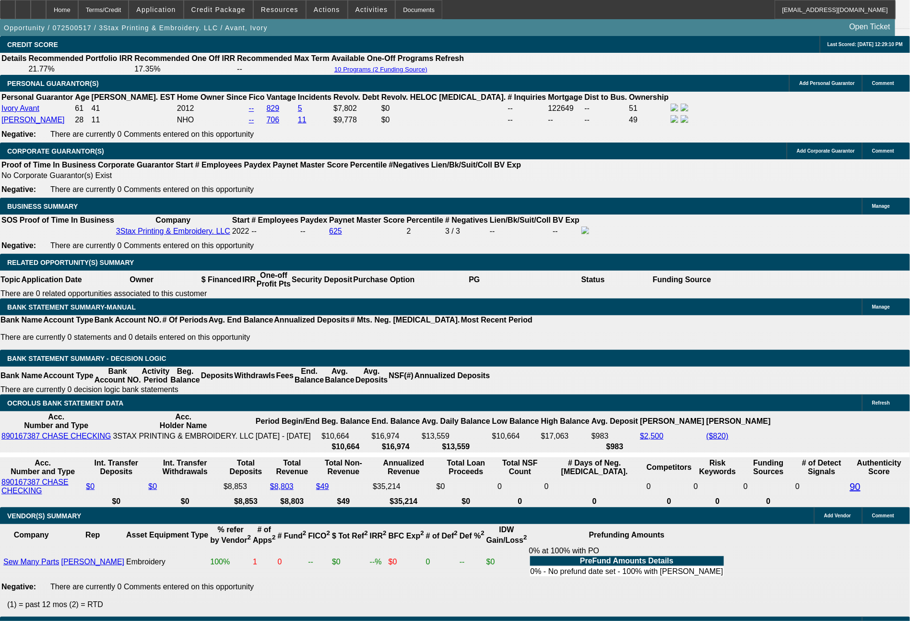
drag, startPoint x: 146, startPoint y: 313, endPoint x: 203, endPoint y: 317, distance: 57.2
type input "29"
type input "UNKNOWN"
type input "294"
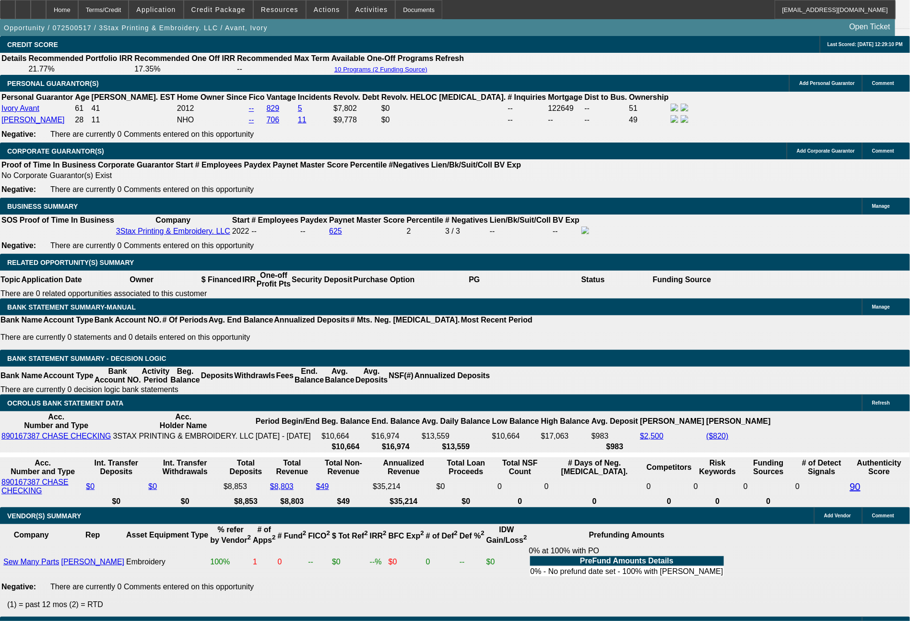
type input "14.8"
type input "294.74"
type input "15"
type input "$294.74"
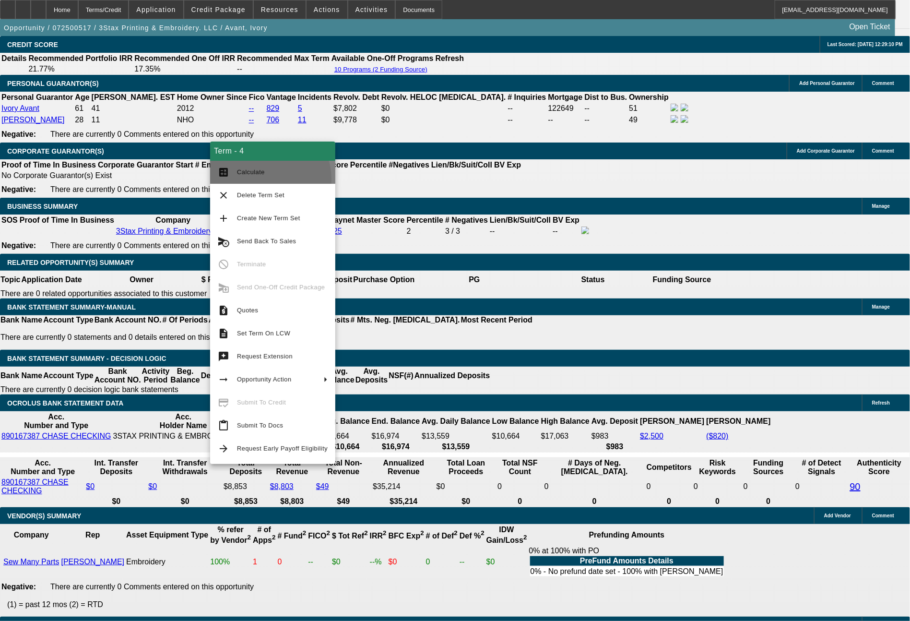
click at [258, 180] on button "calculate Calculate" at bounding box center [272, 172] width 125 height 23
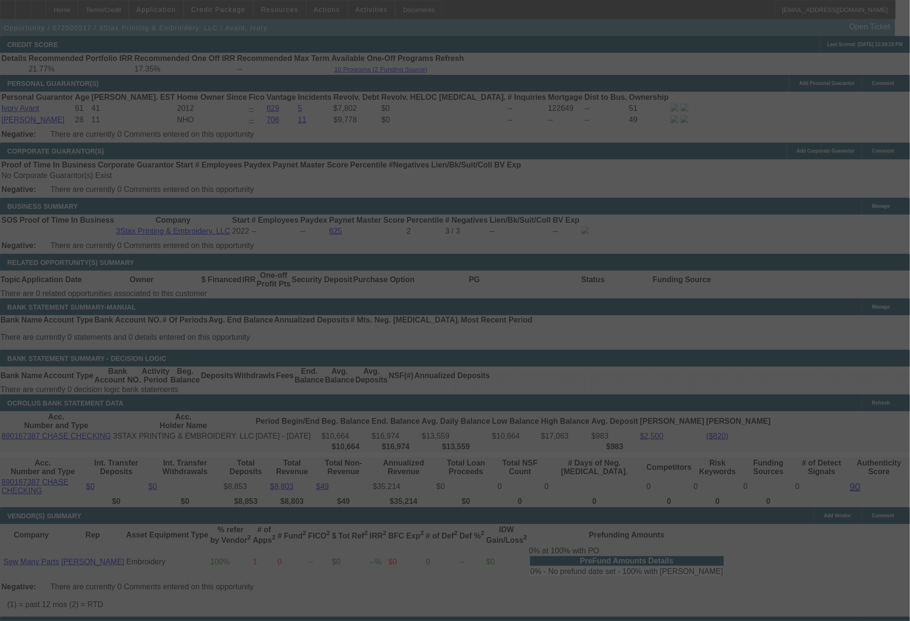
select select "0"
select select "2"
select select "0.1"
select select "4"
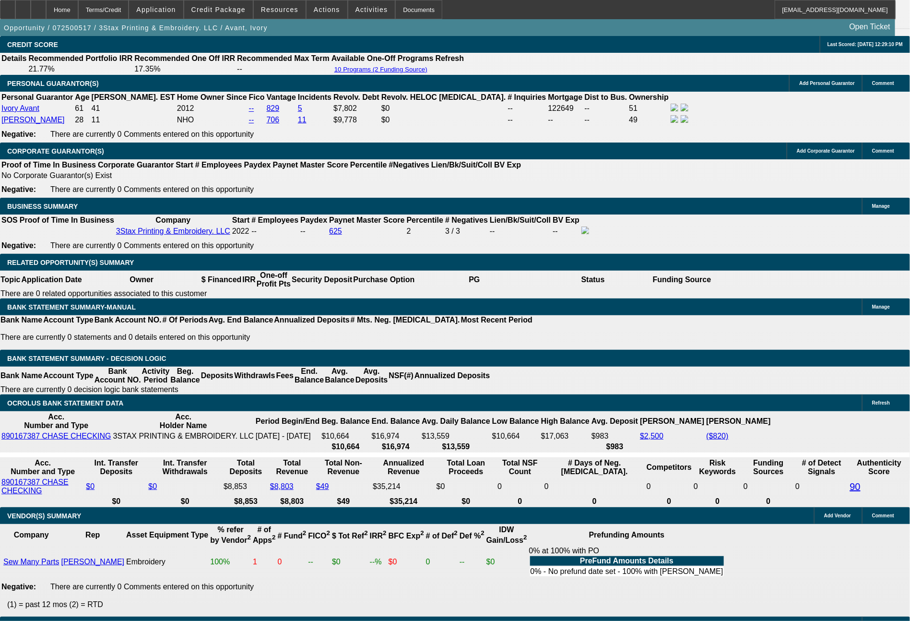
drag, startPoint x: 150, startPoint y: 312, endPoint x: 199, endPoint y: 313, distance: 48.5
type input "29"
type input "UNKNOWN"
type input "294."
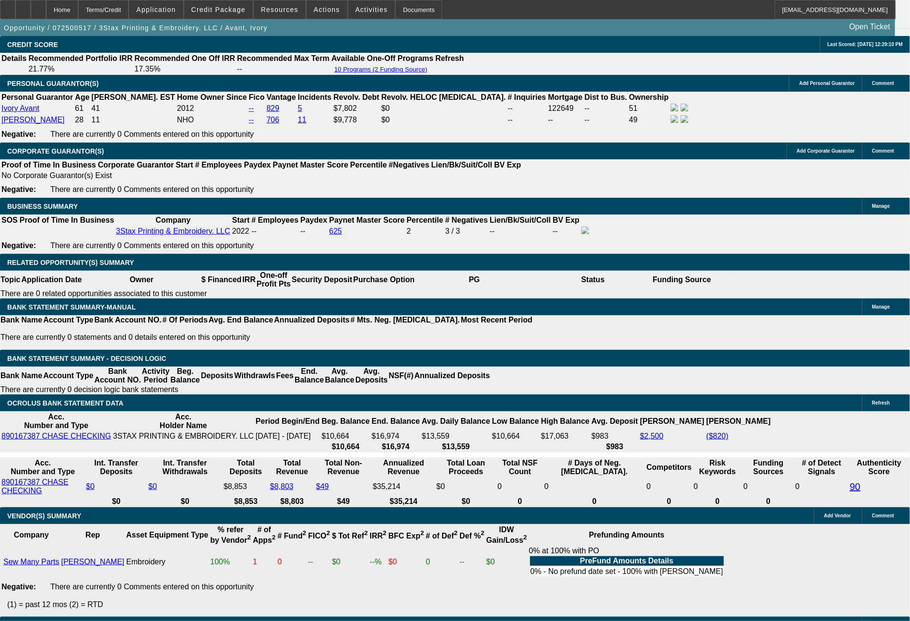
type input "14.8"
type input "294.78"
type input "15"
type input "$294.78"
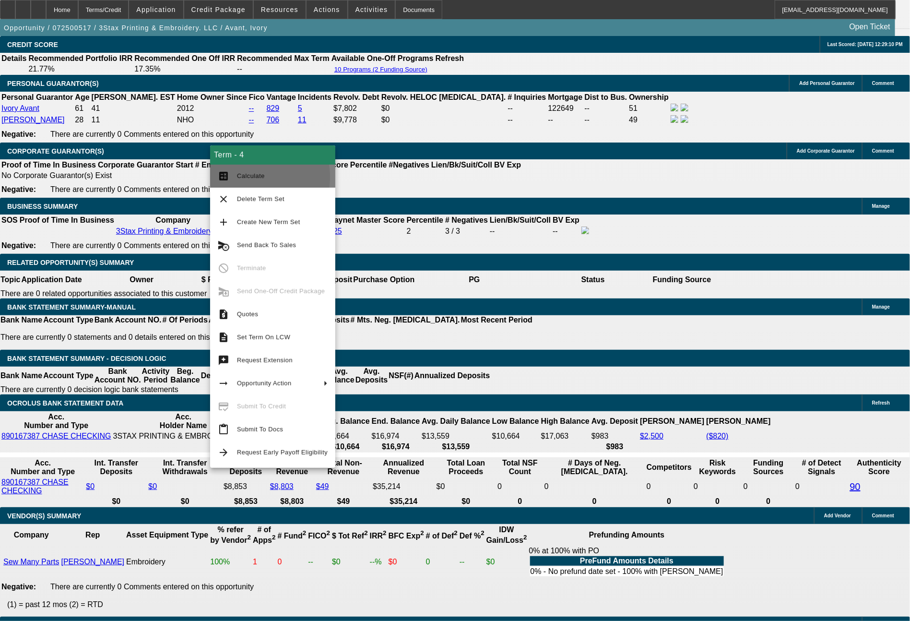
click at [240, 177] on span "Calculate" at bounding box center [251, 175] width 28 height 7
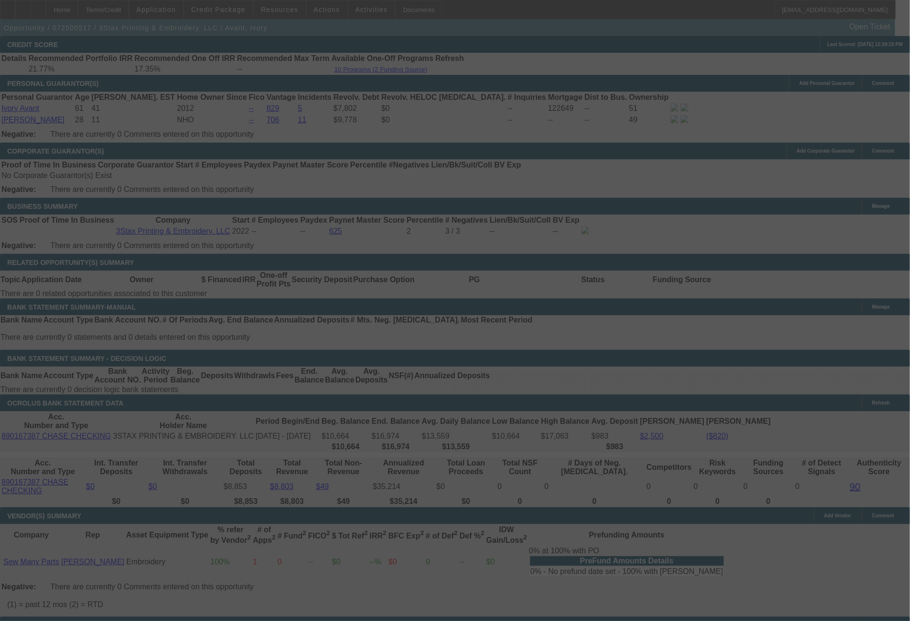
select select "0"
select select "2"
select select "0.1"
select select "4"
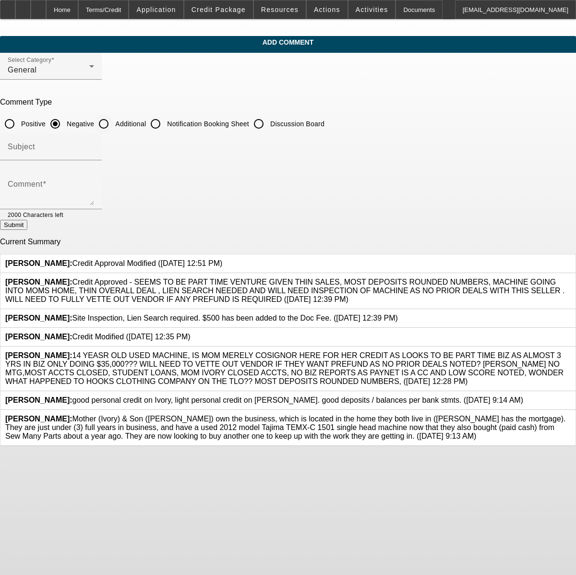
click at [113, 121] on input "Additional" at bounding box center [103, 123] width 19 height 19
radio input "true"
click at [94, 199] on textarea "Comment" at bounding box center [51, 193] width 86 height 23
type textarea "Vendor does not need or require any prefunding from [GEOGRAPHIC_DATA]"
click at [27, 230] on button "Submit" at bounding box center [13, 225] width 27 height 10
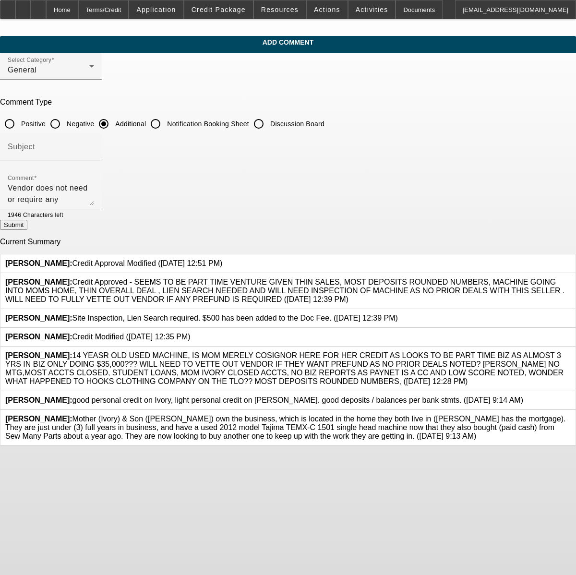
radio input "true"
